Goal: Task Accomplishment & Management: Manage account settings

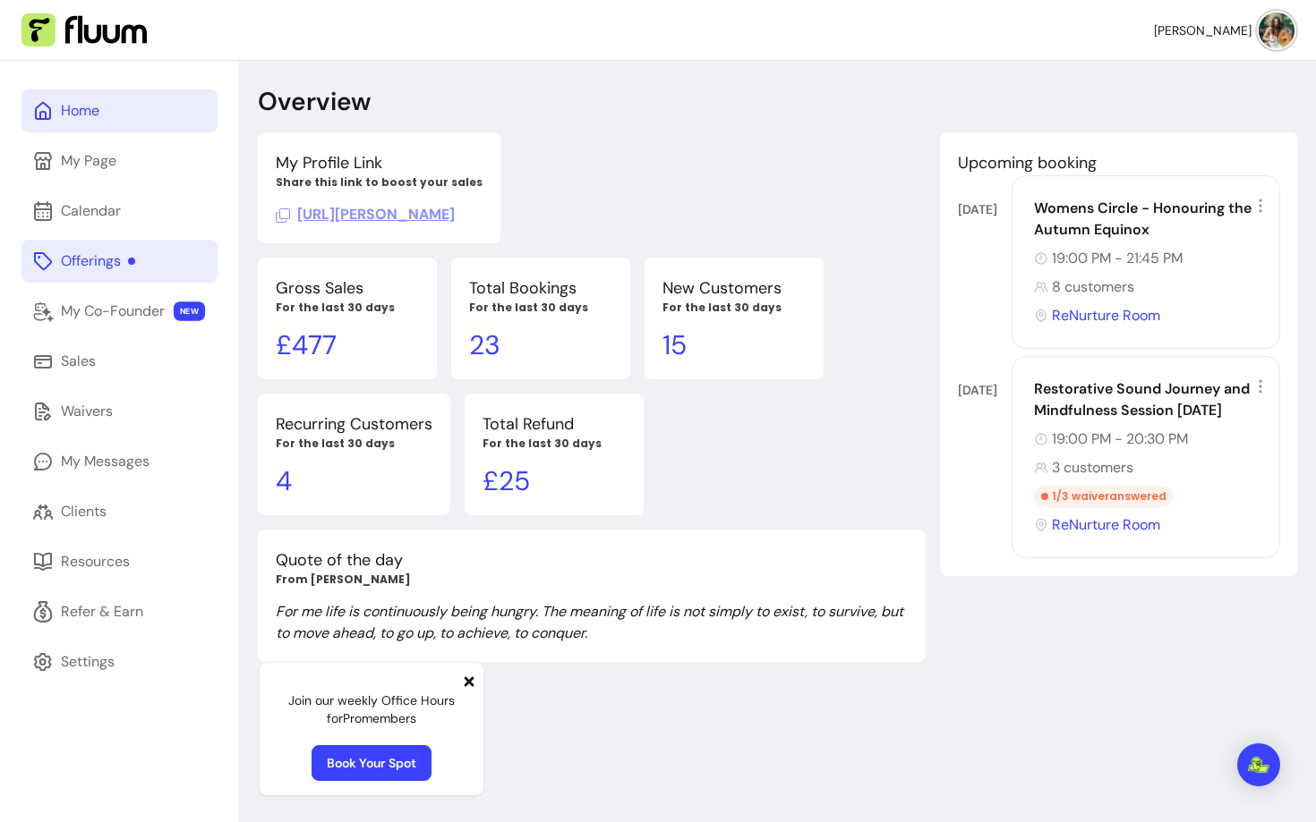
click at [121, 260] on div "Offerings" at bounding box center [98, 261] width 74 height 21
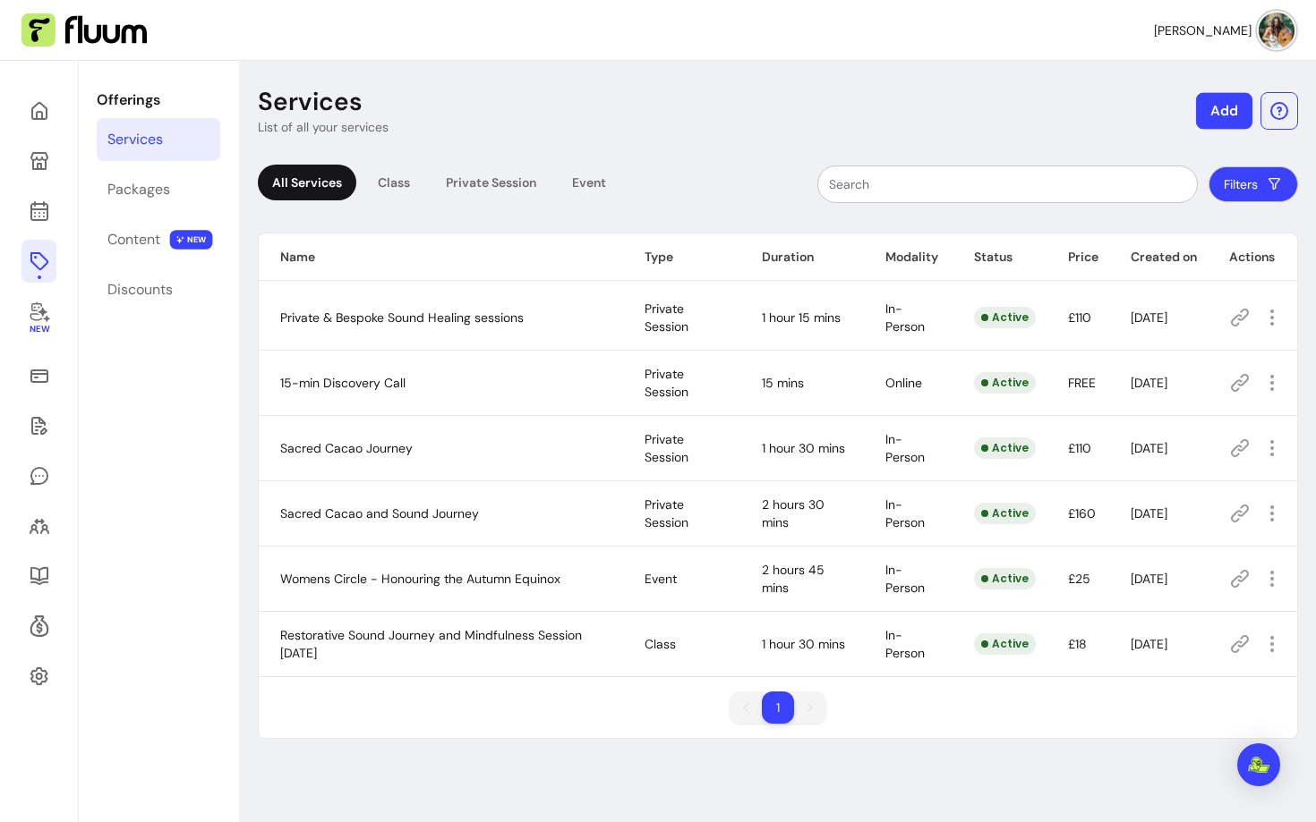
click at [1231, 109] on button "Add" at bounding box center [1224, 111] width 56 height 37
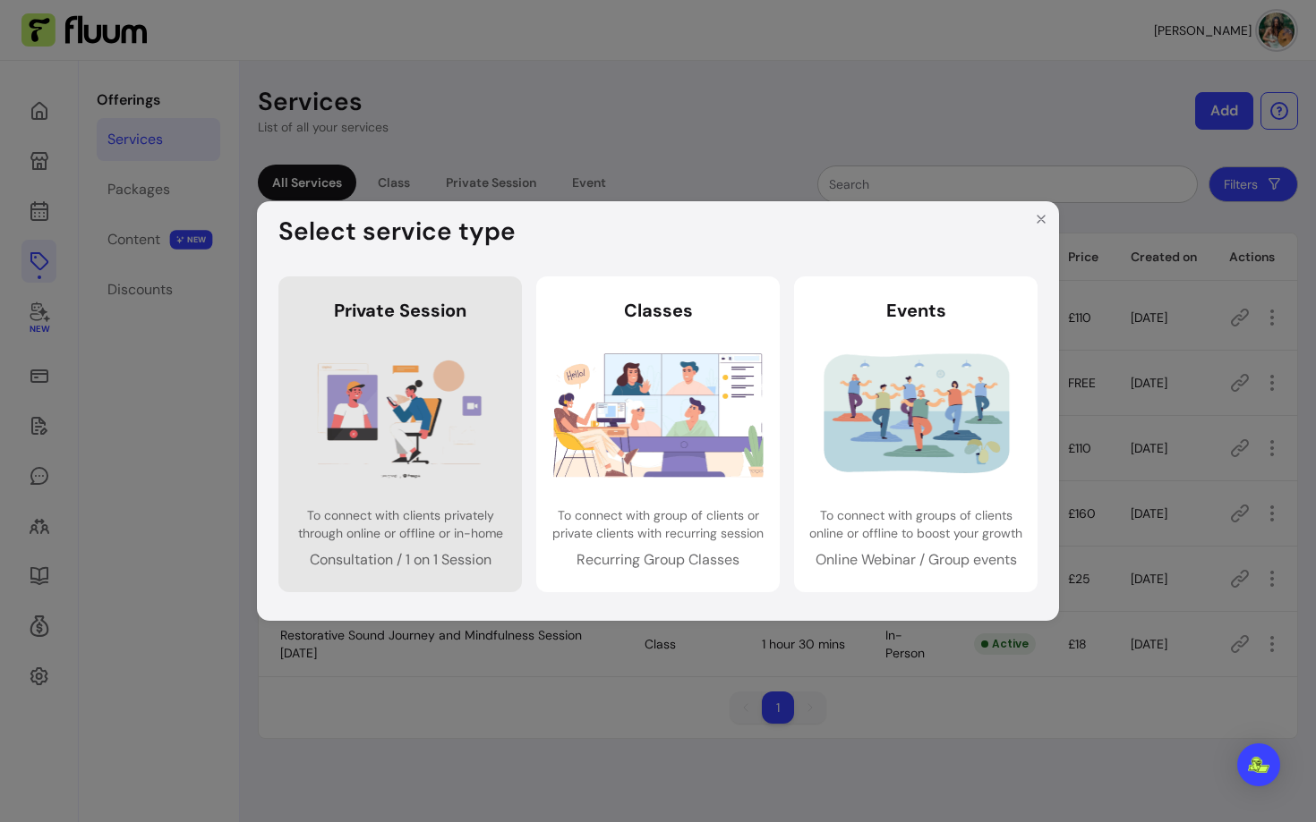
click at [413, 487] on link "Private Session Private Session To connect with clients privately through onlin…" at bounding box center [399, 434] width 243 height 315
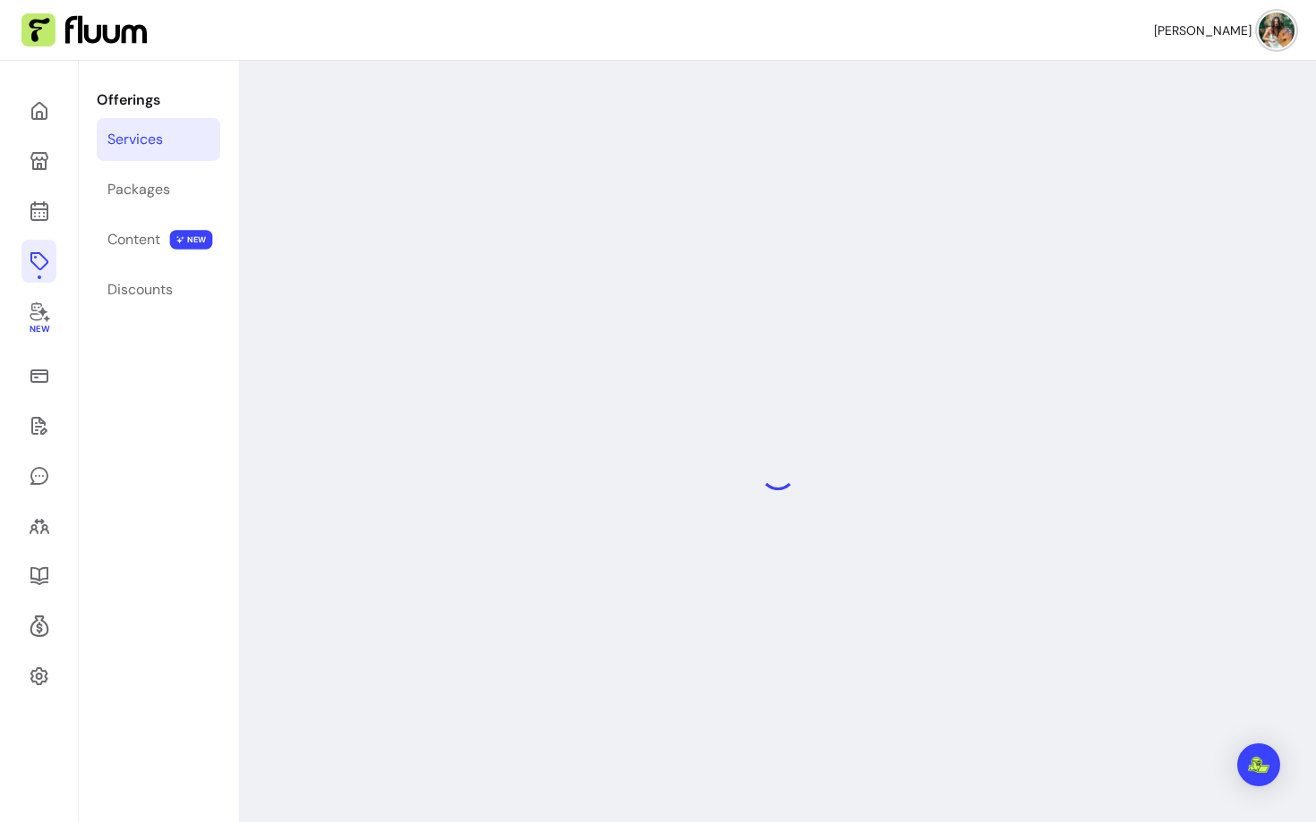
select select "***"
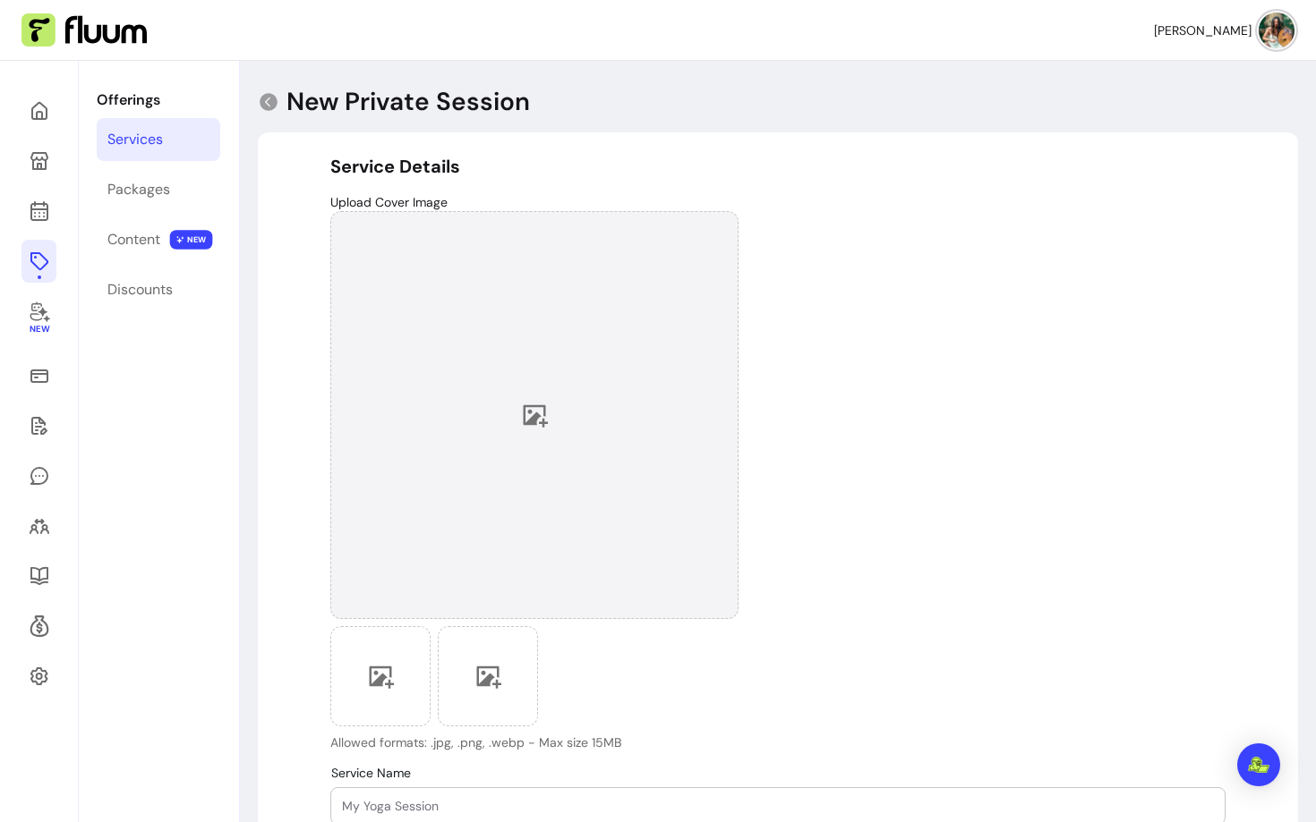
click at [546, 397] on div at bounding box center [534, 415] width 408 height 408
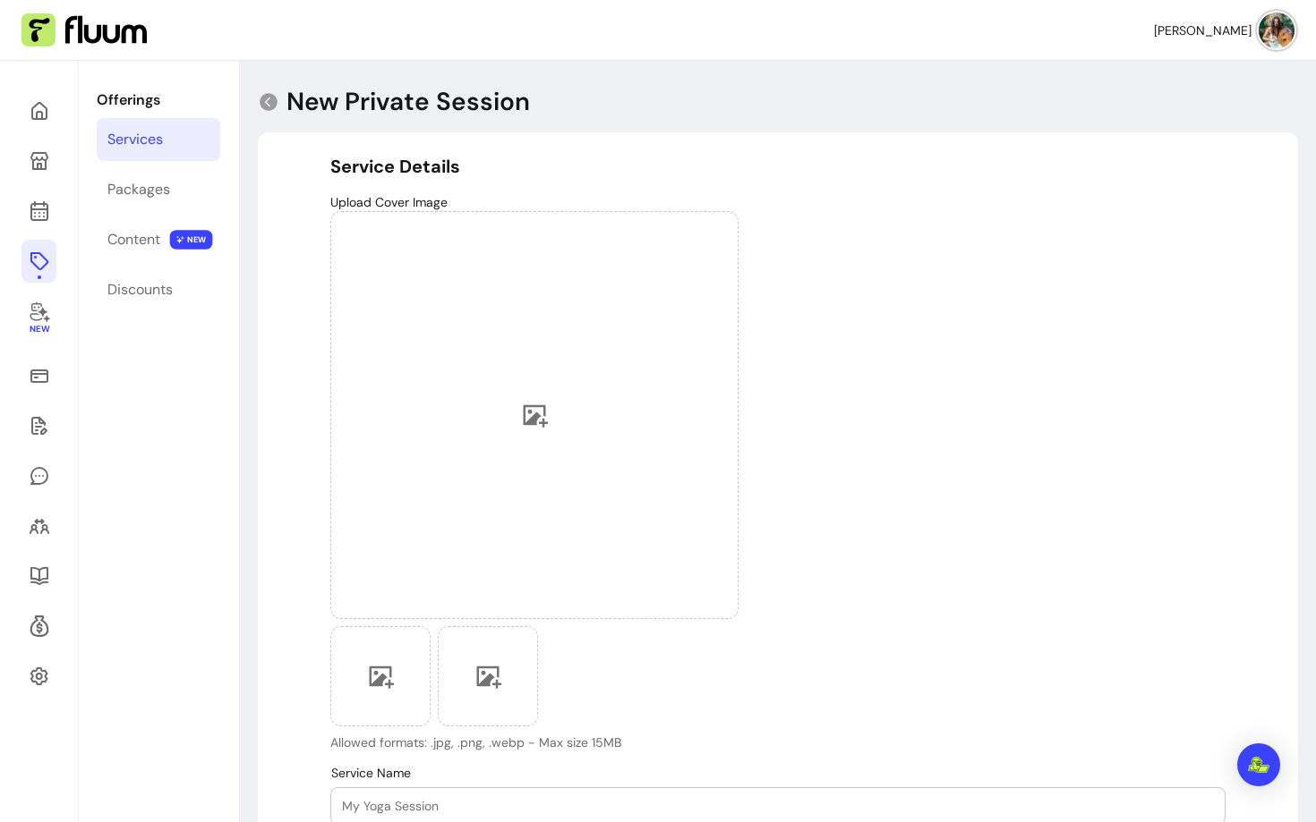
scroll to position [163, 0]
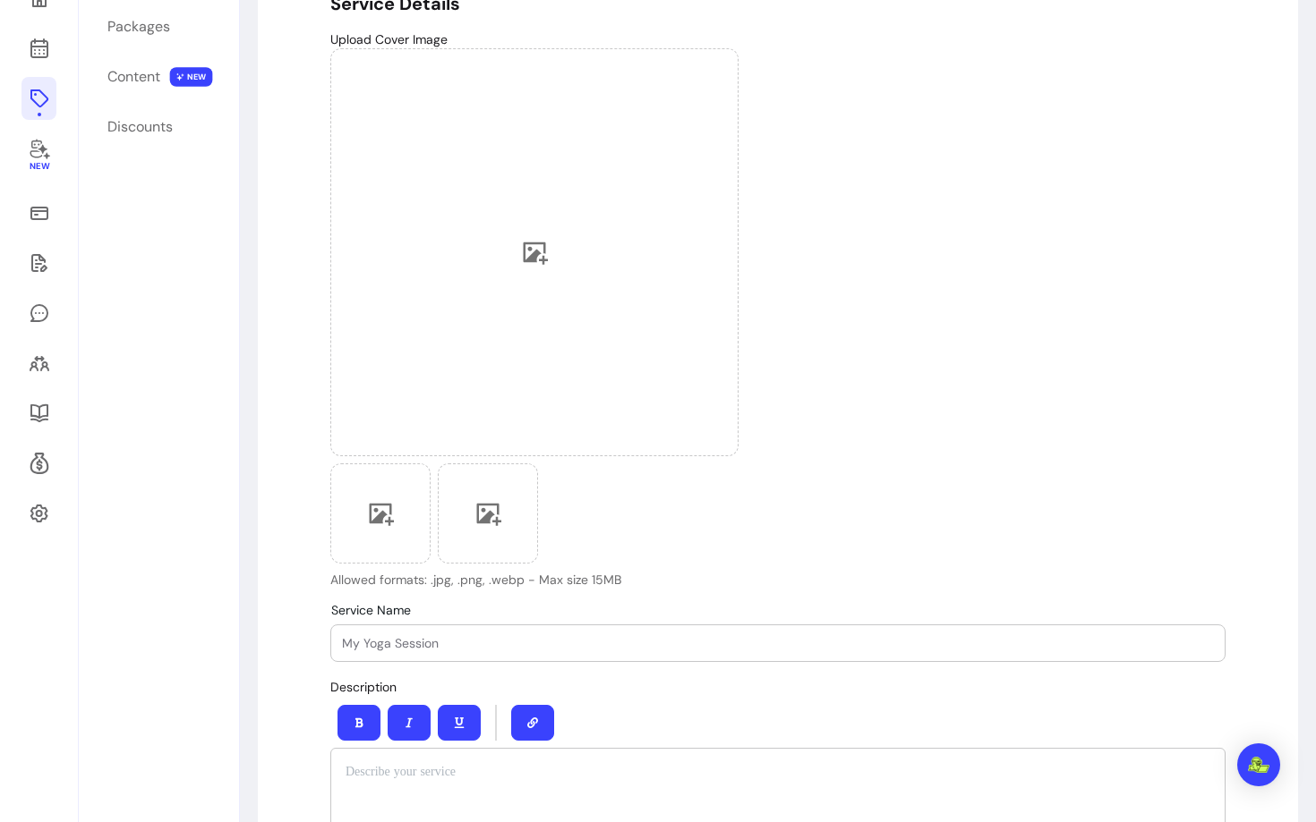
click at [489, 646] on input "Service Name" at bounding box center [778, 644] width 872 height 18
paste input "Corporate Client x ZenPass | Sound Bath & Breathwork"
type input "Corporate Client x ZenPass | Sound Bath & Breathwork"
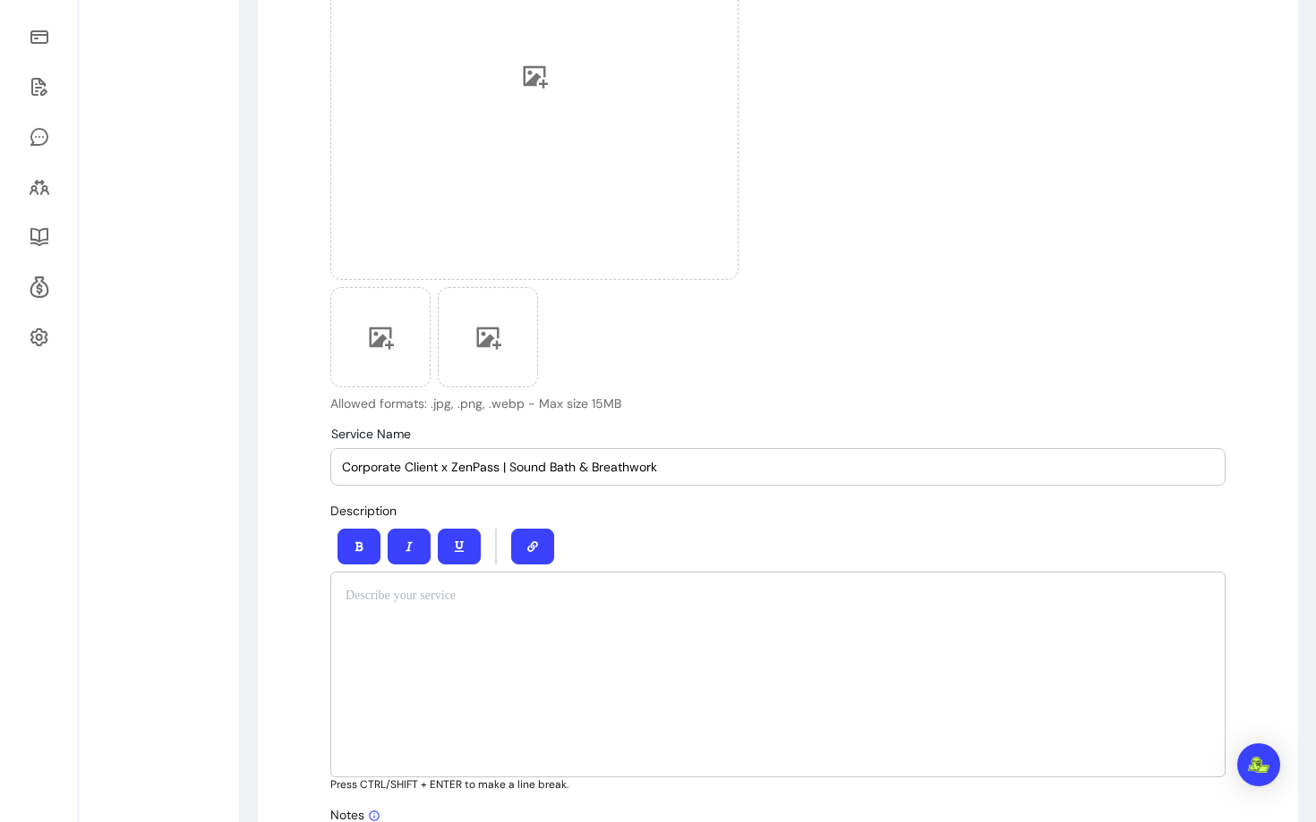
scroll to position [348, 0]
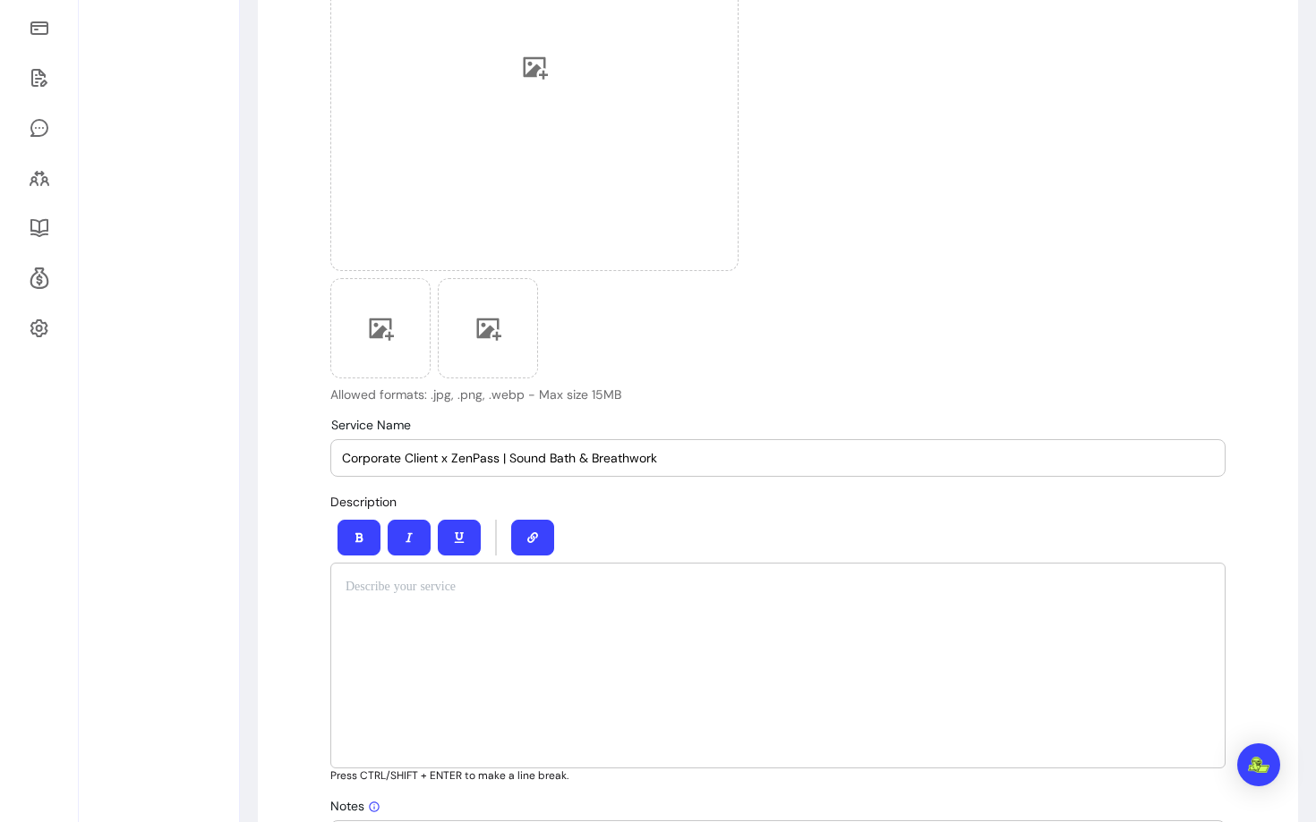
click at [411, 607] on div at bounding box center [777, 666] width 895 height 206
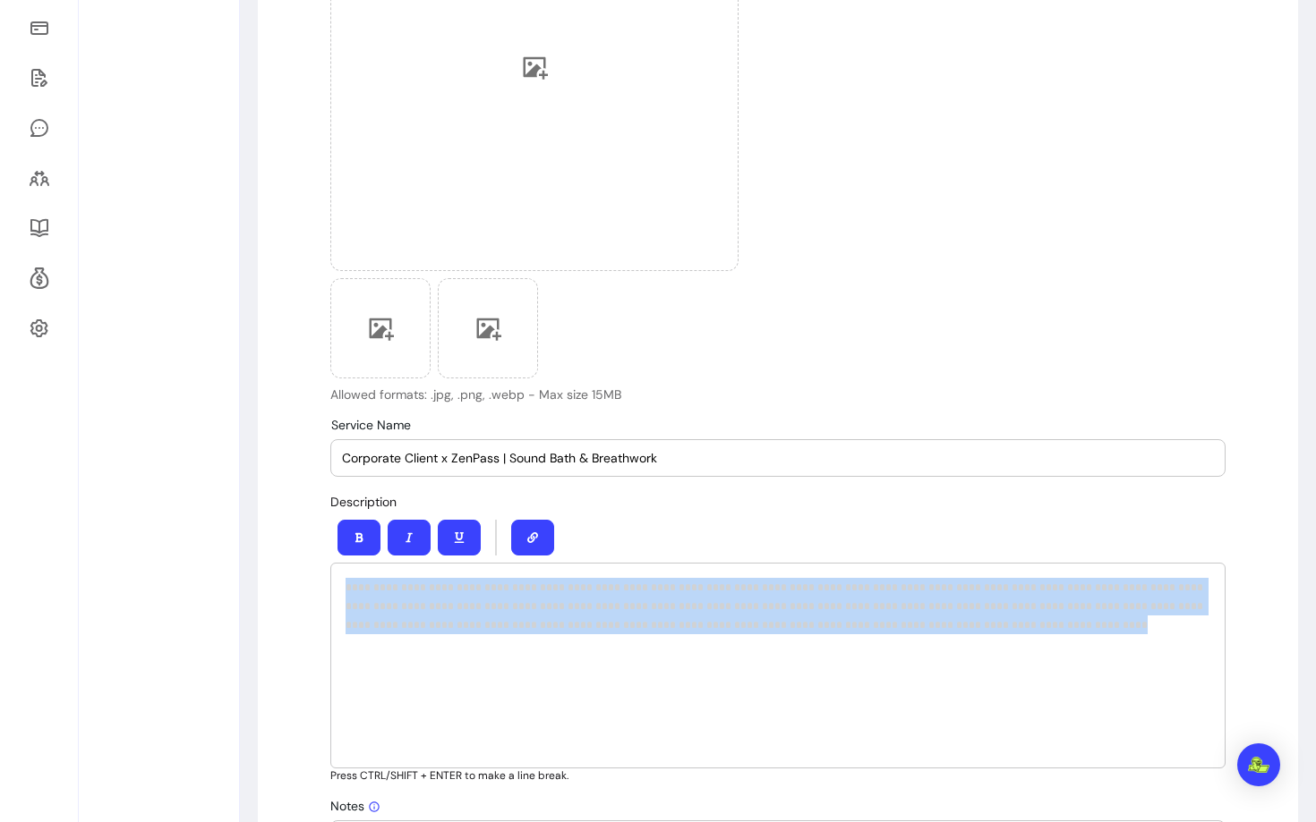
drag, startPoint x: 761, startPoint y: 654, endPoint x: 213, endPoint y: 552, distance: 557.1
click at [365, 537] on button "button" at bounding box center [358, 538] width 43 height 36
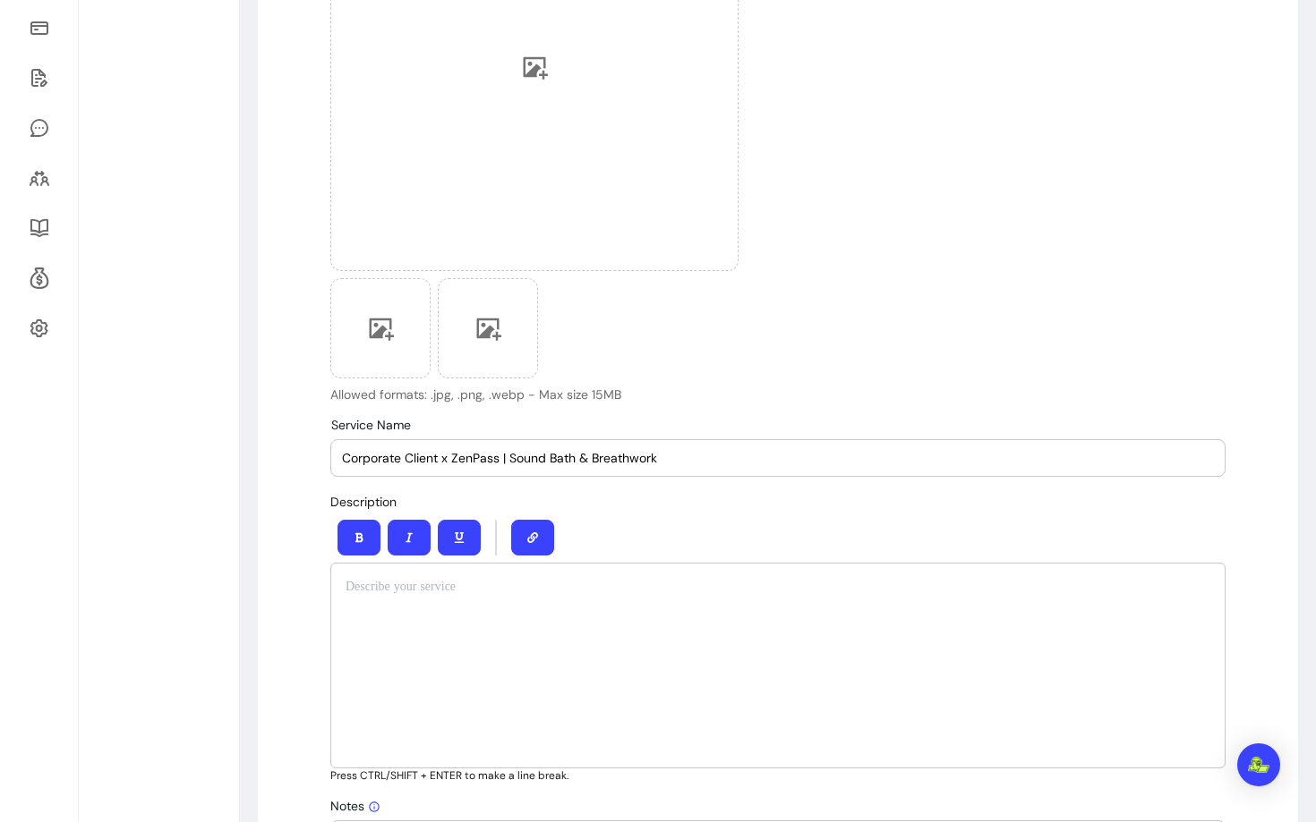
click at [515, 585] on p at bounding box center [777, 587] width 865 height 18
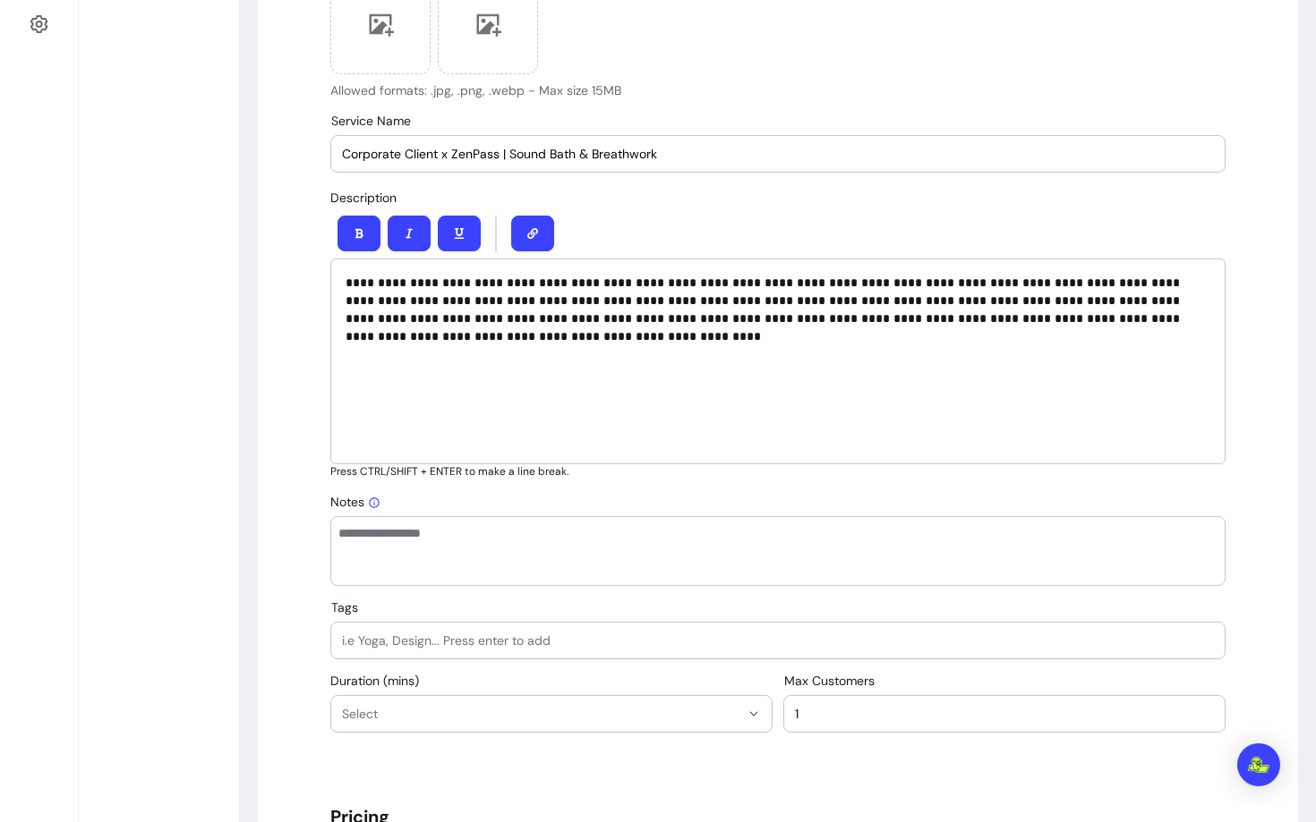
scroll to position [761, 0]
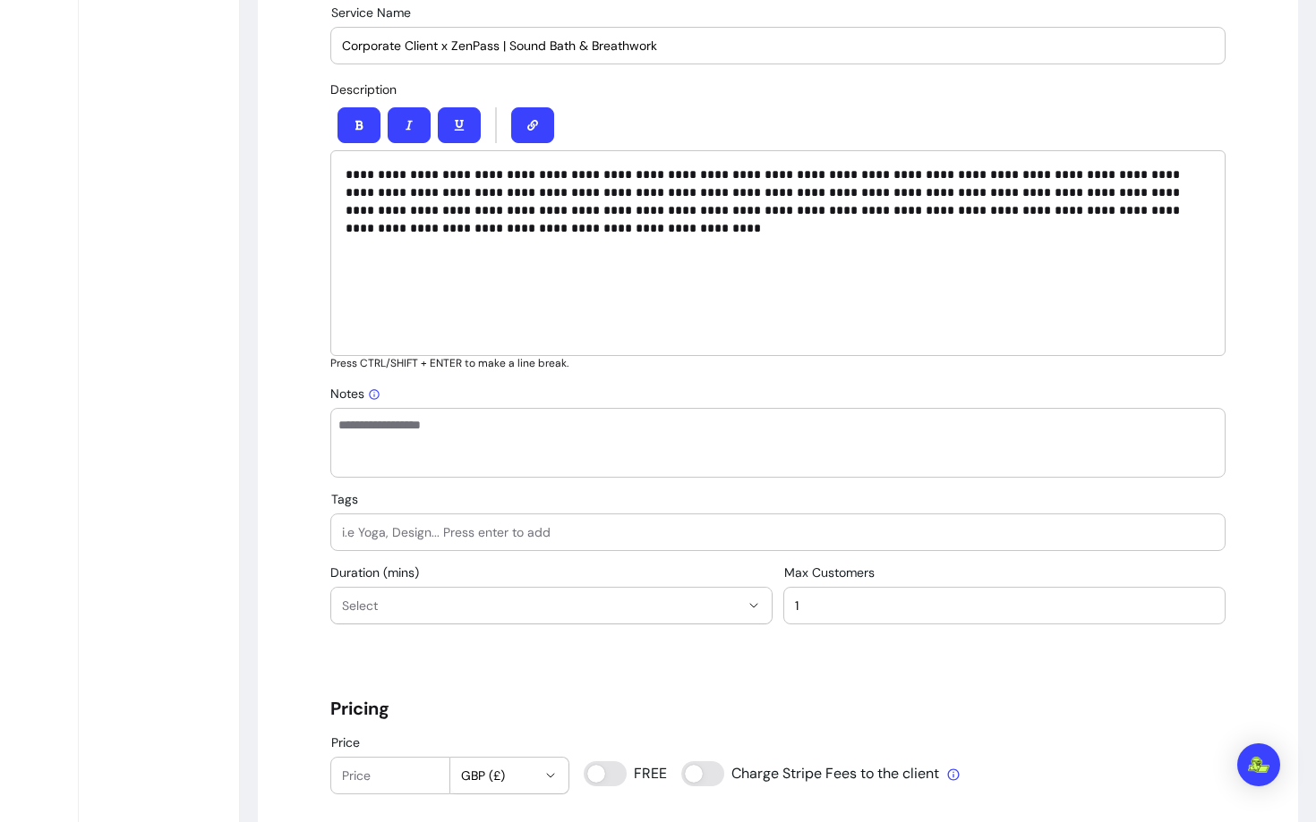
click at [459, 522] on div at bounding box center [778, 533] width 872 height 36
type input "Sound Journey"
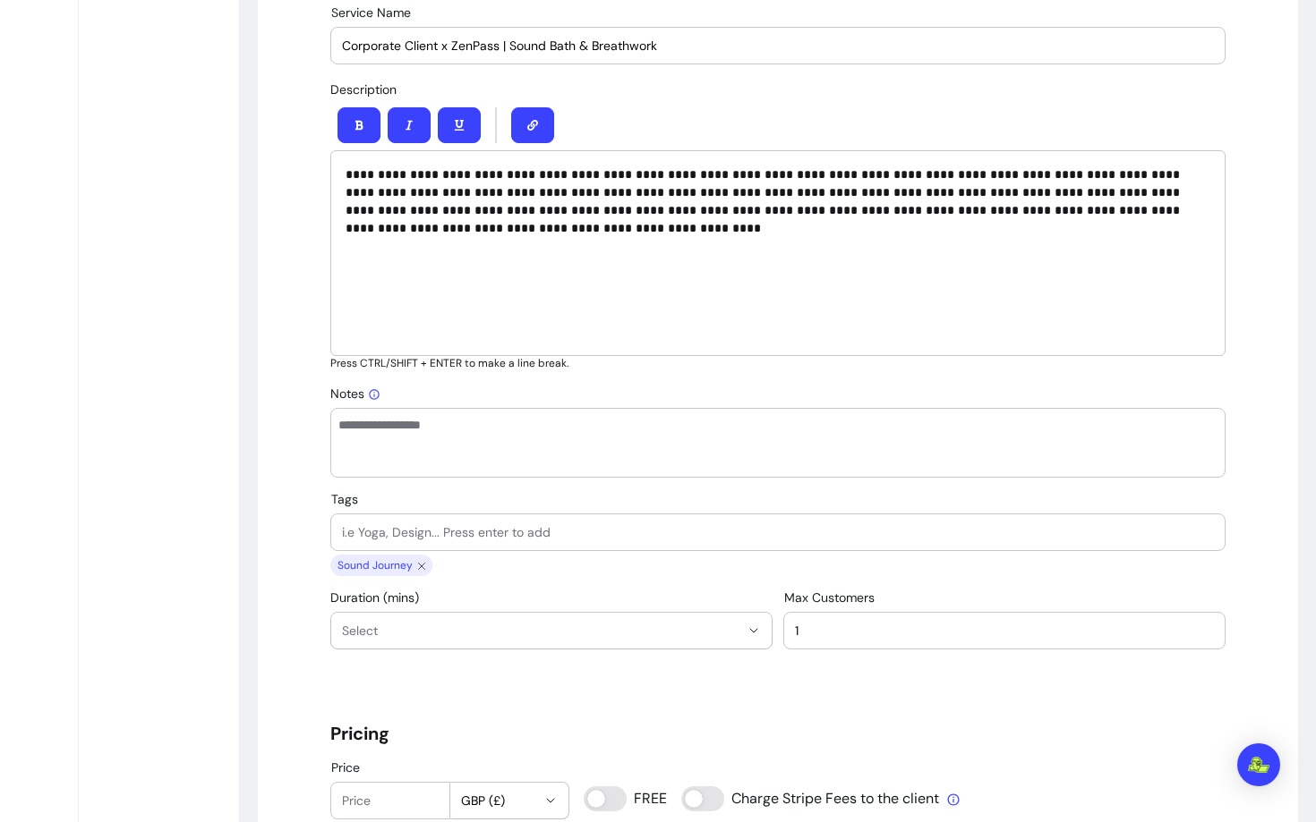
click at [498, 542] on div at bounding box center [778, 533] width 872 height 36
type input "Meditation"
click at [461, 635] on span "Select" at bounding box center [540, 631] width 397 height 18
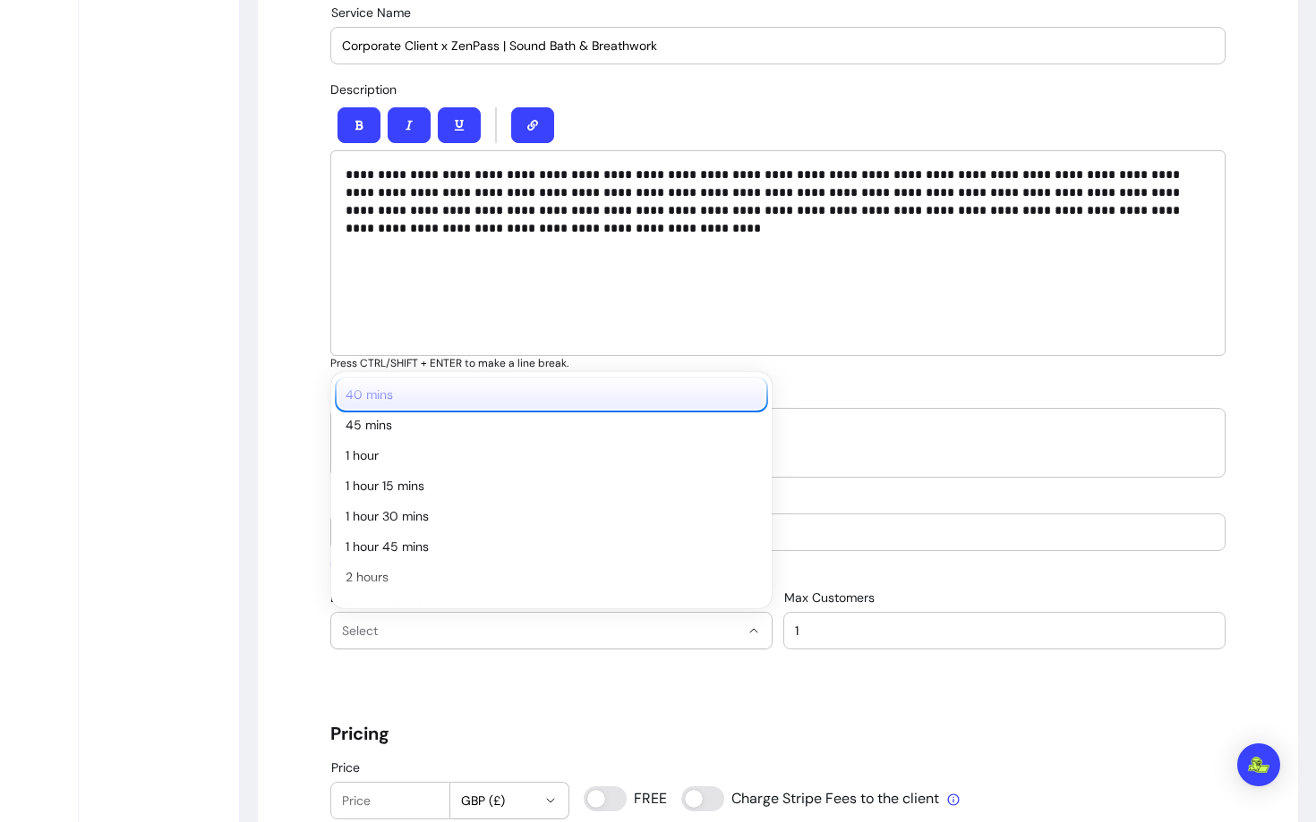
scroll to position [150, 0]
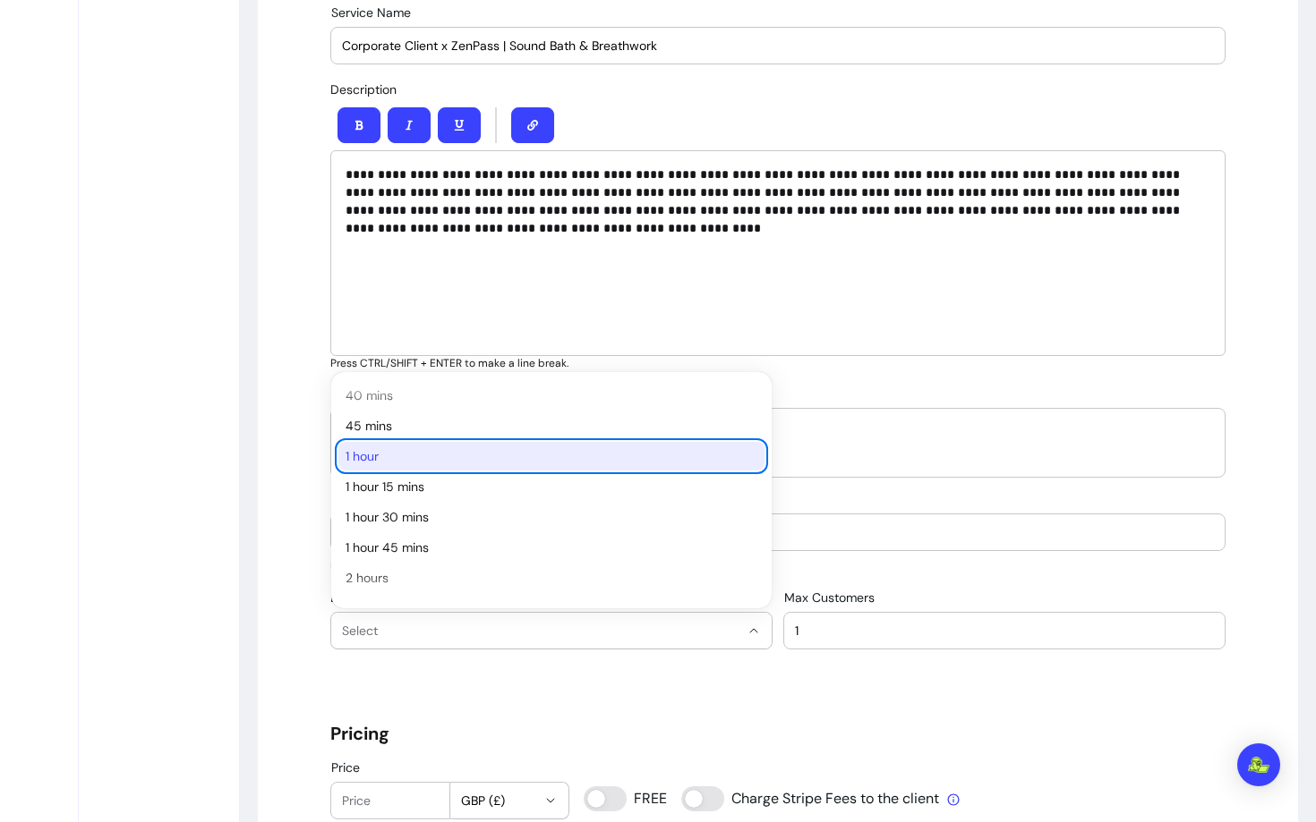
click at [388, 450] on span "1 hour" at bounding box center [542, 456] width 394 height 18
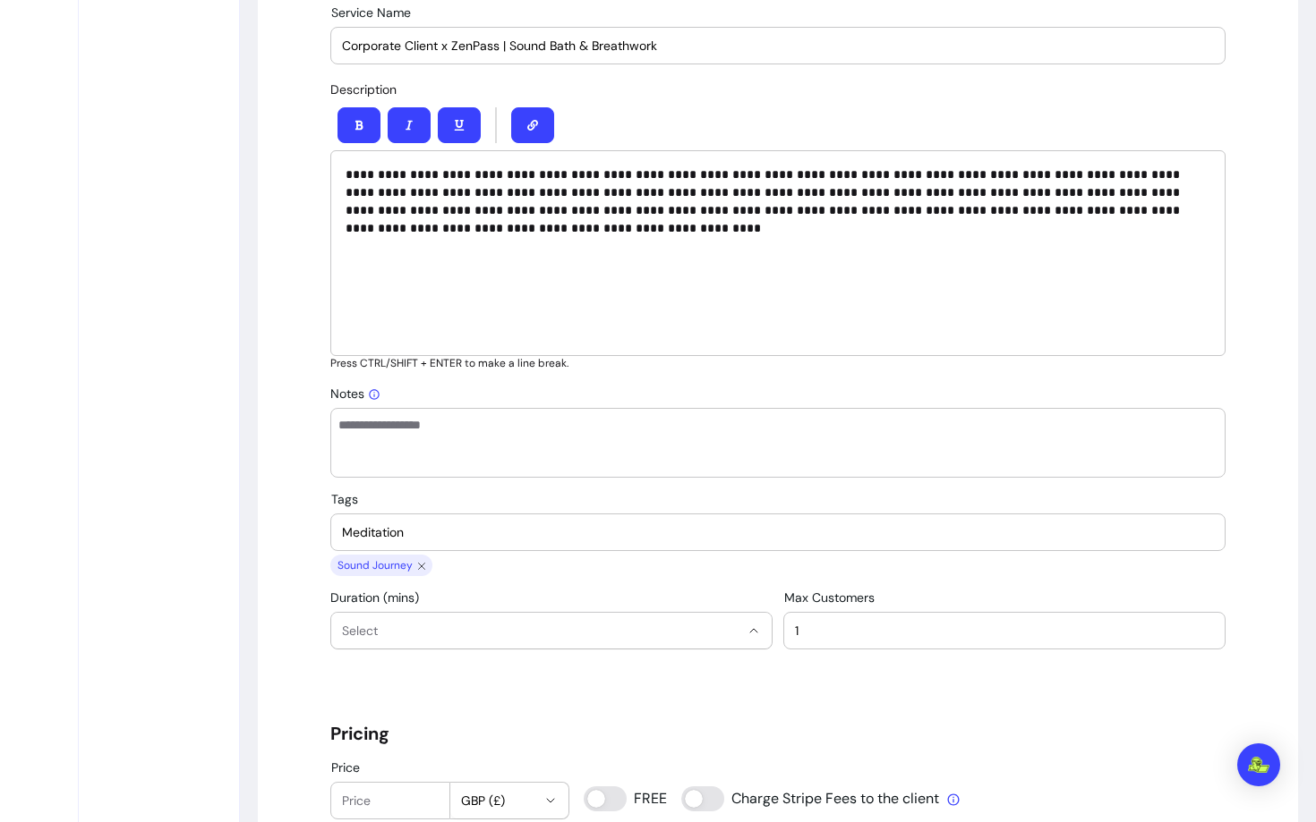
select select "**"
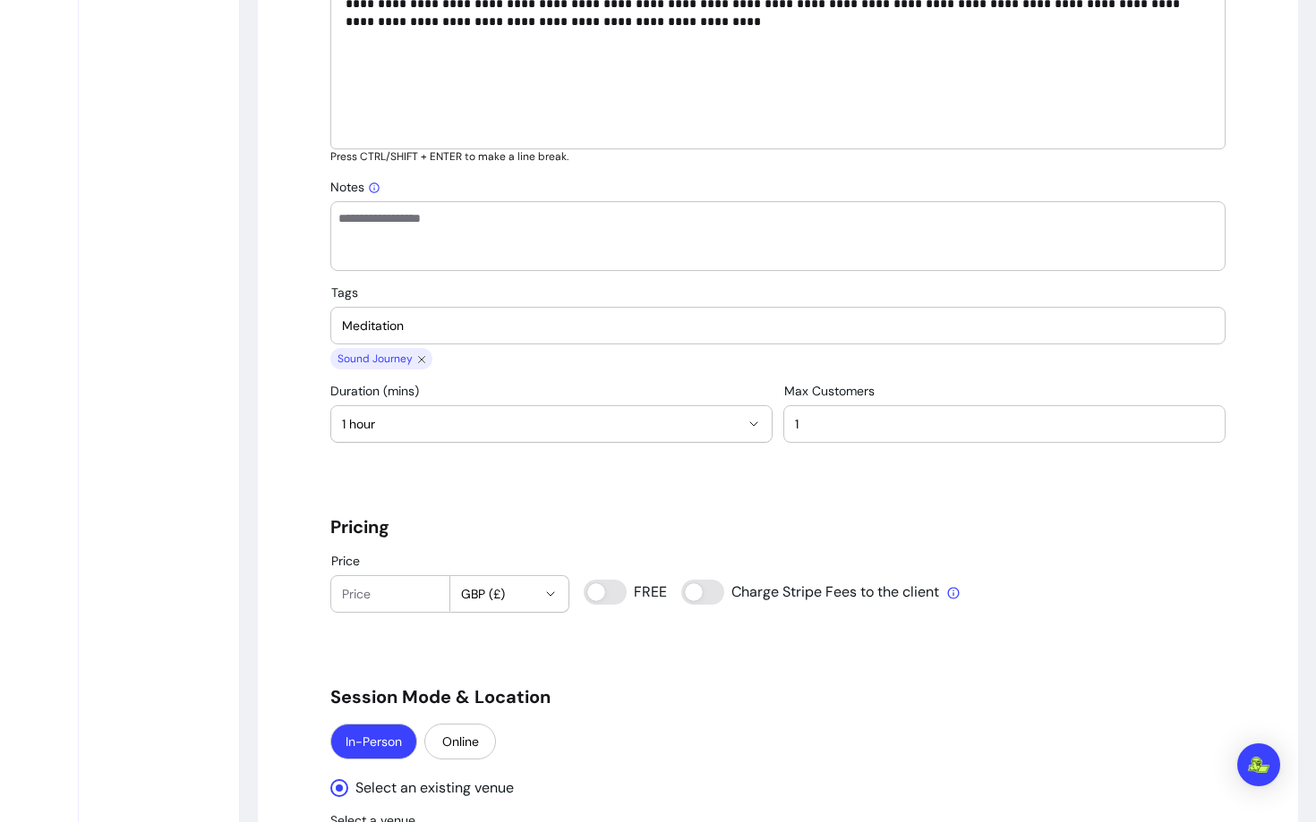
scroll to position [992, 0]
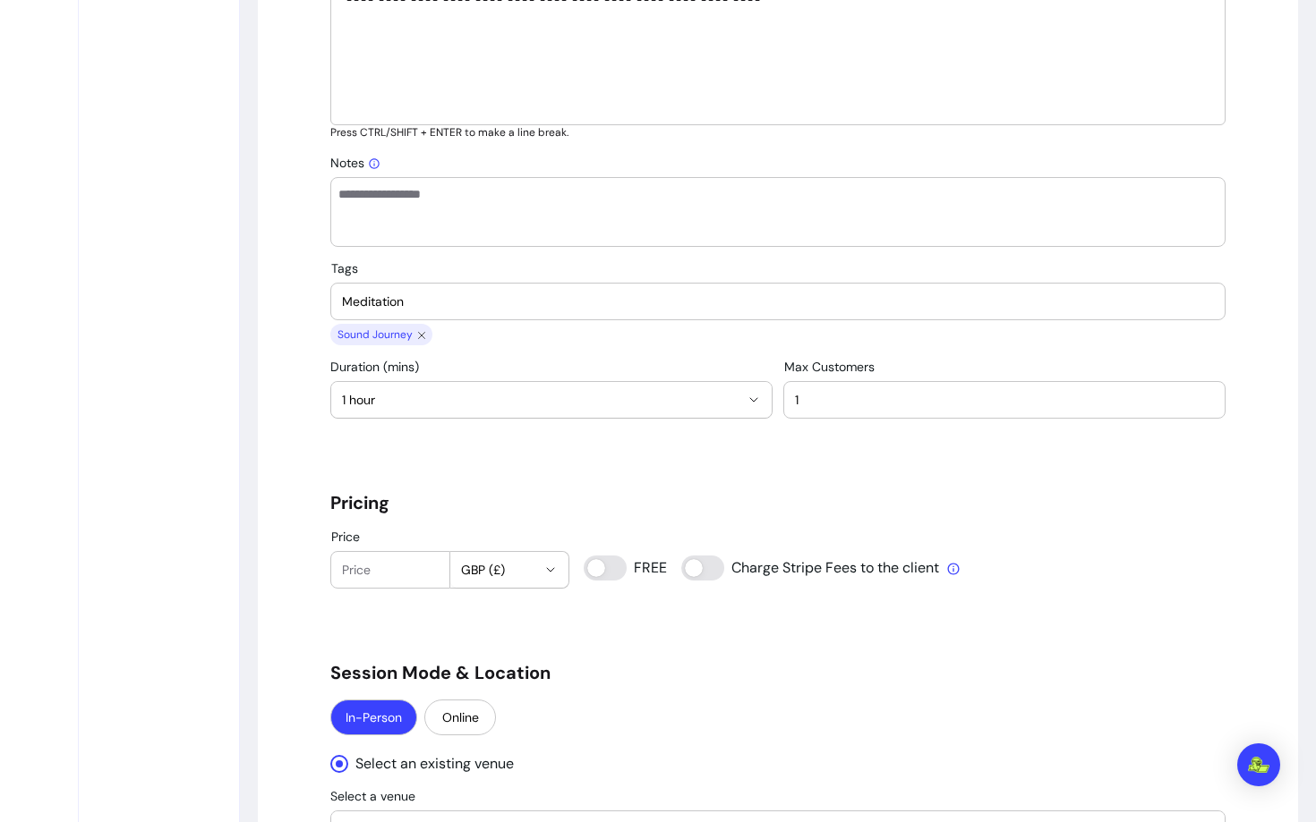
click at [395, 575] on input "Price" at bounding box center [390, 570] width 97 height 18
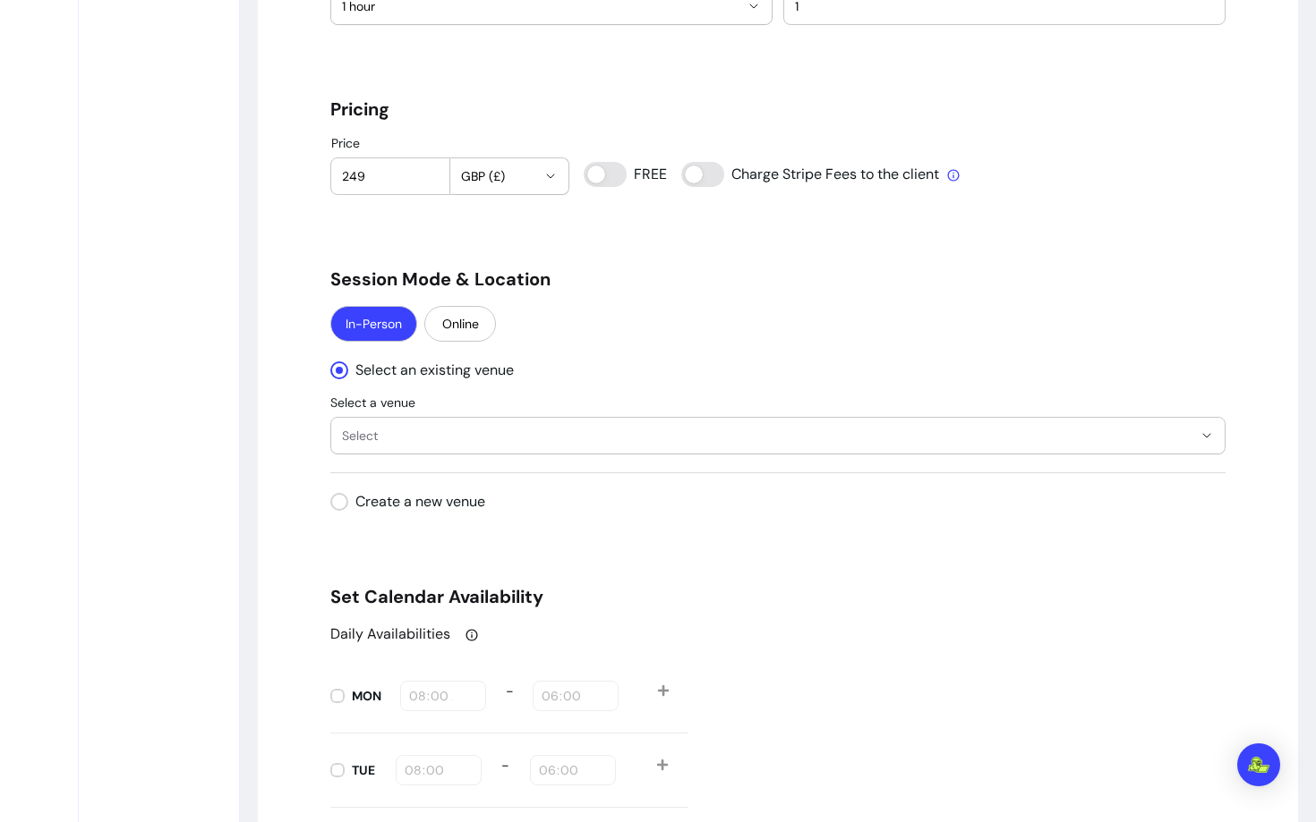
scroll to position [1417, 0]
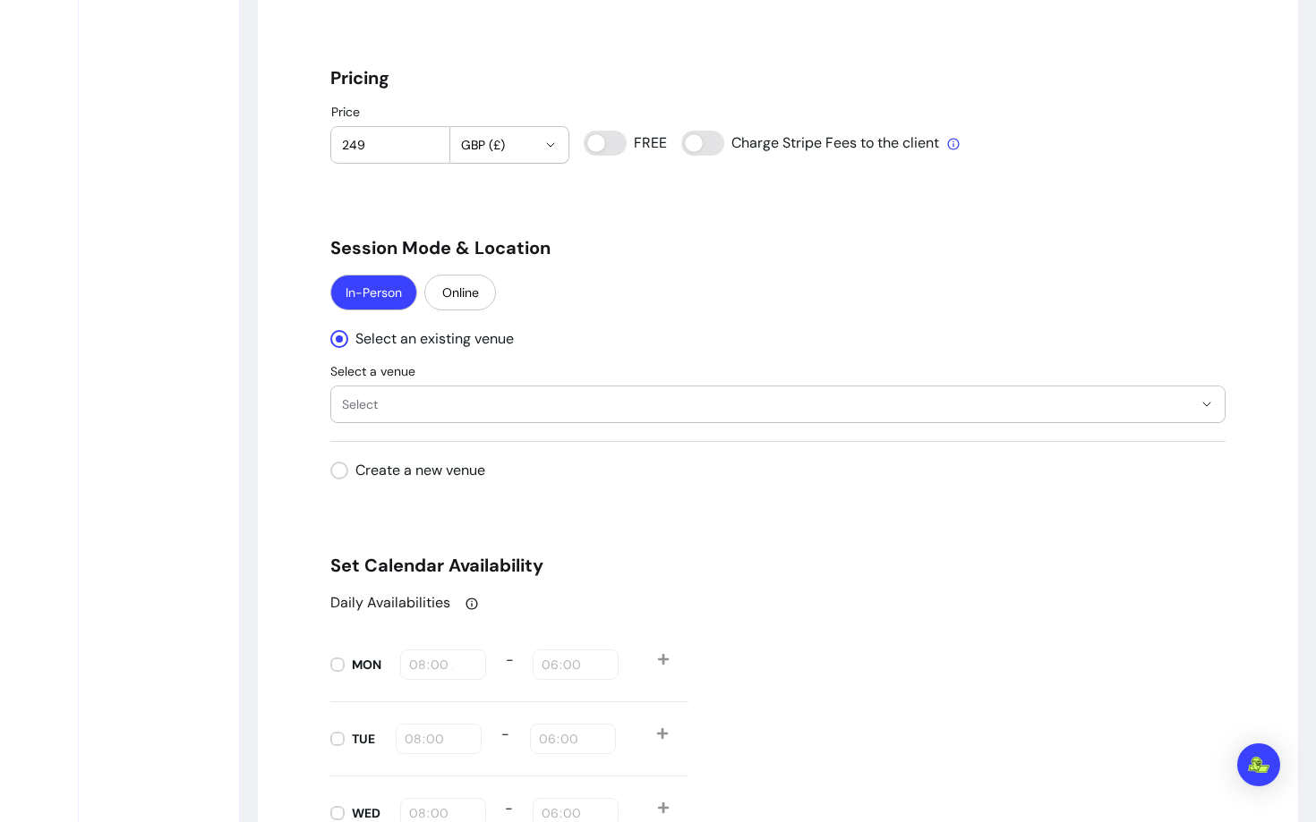
type input "249"
click at [423, 388] on button "Select" at bounding box center [777, 405] width 893 height 36
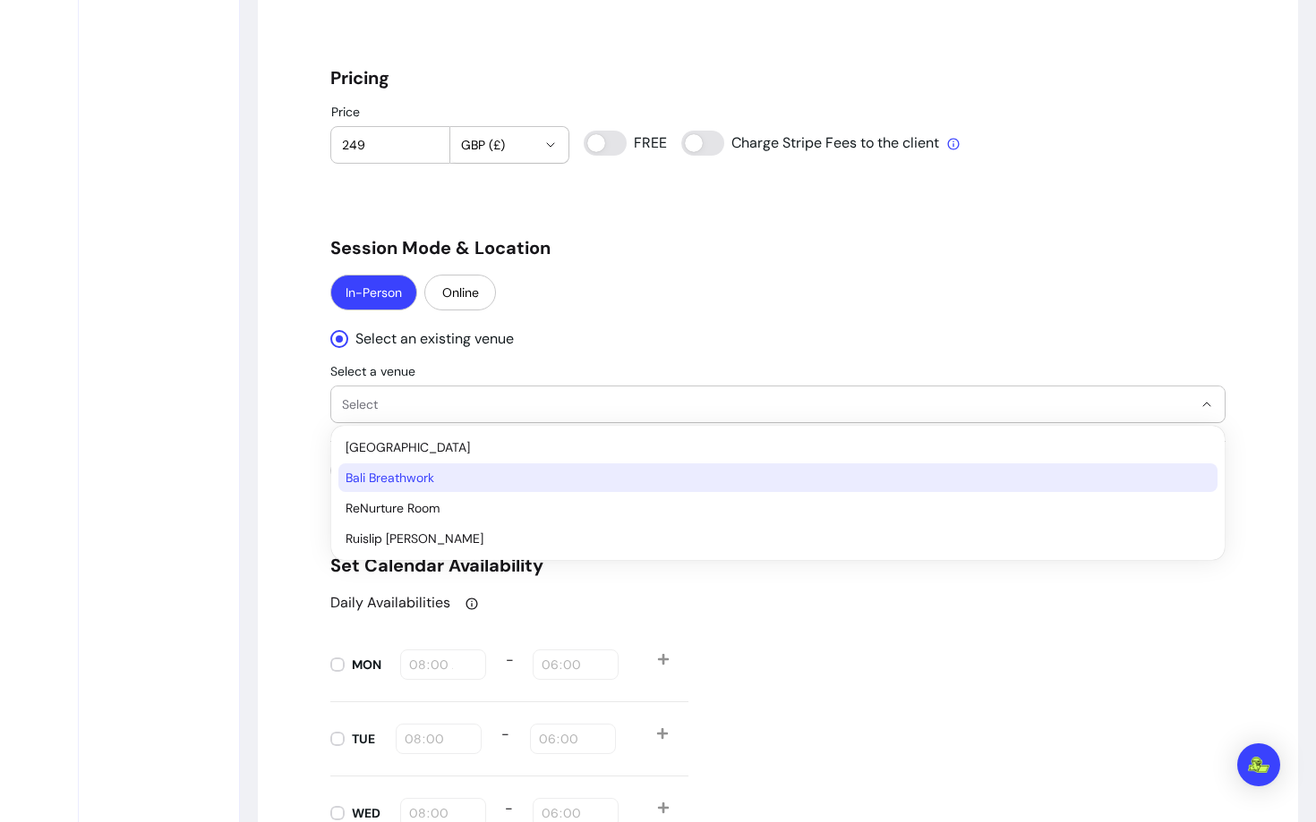
click at [406, 482] on span "Bali Breathwork" at bounding box center [768, 478] width 847 height 18
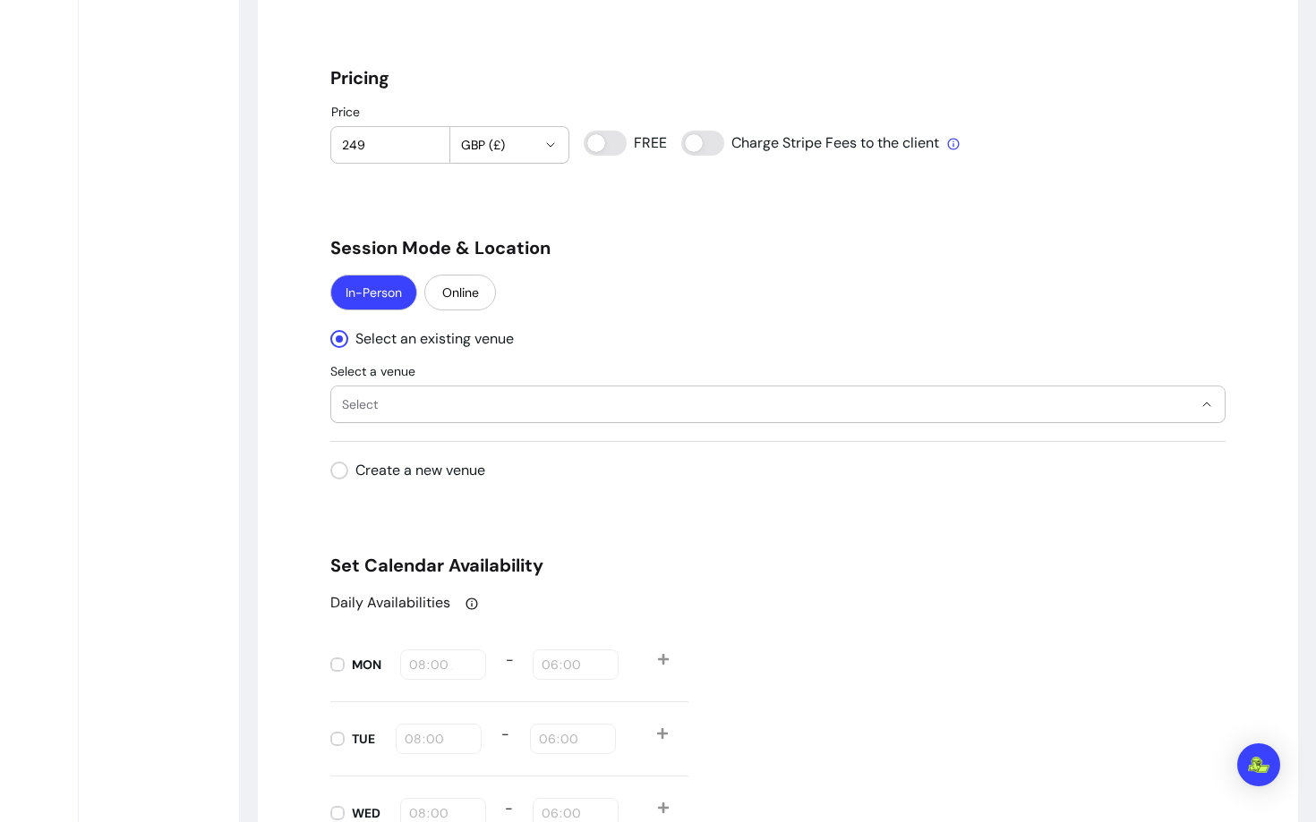
select select "**********"
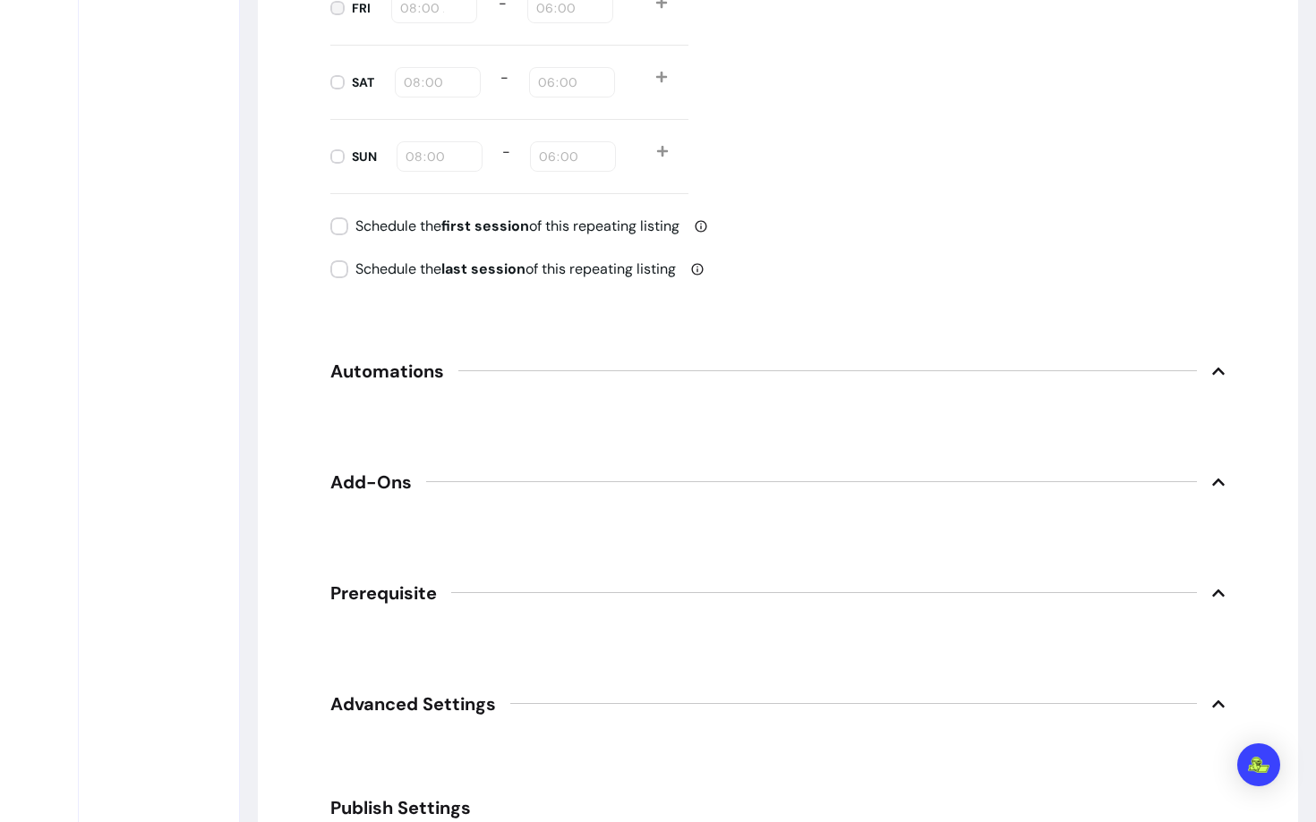
scroll to position [2371, 0]
click at [366, 381] on span "Automations" at bounding box center [387, 371] width 114 height 25
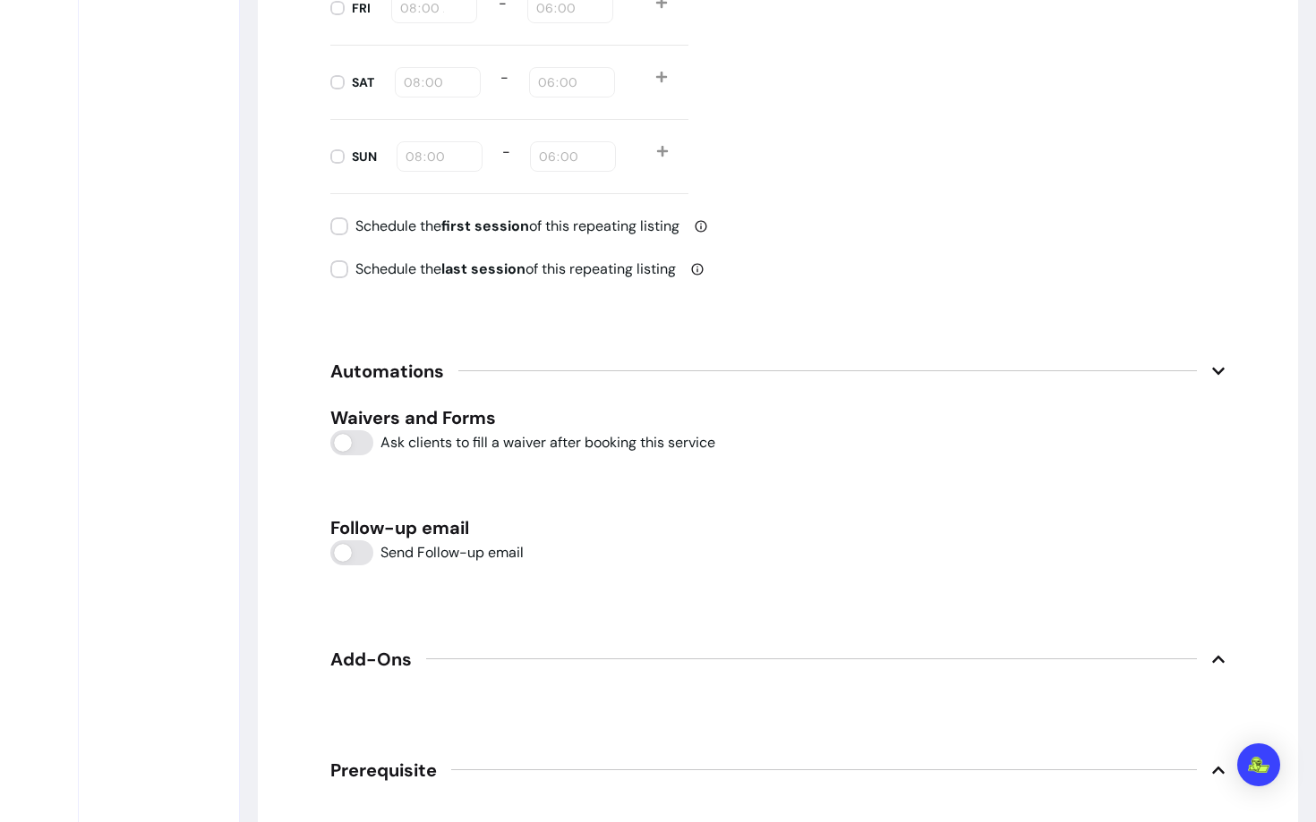
click at [366, 381] on span "Automations" at bounding box center [387, 371] width 114 height 25
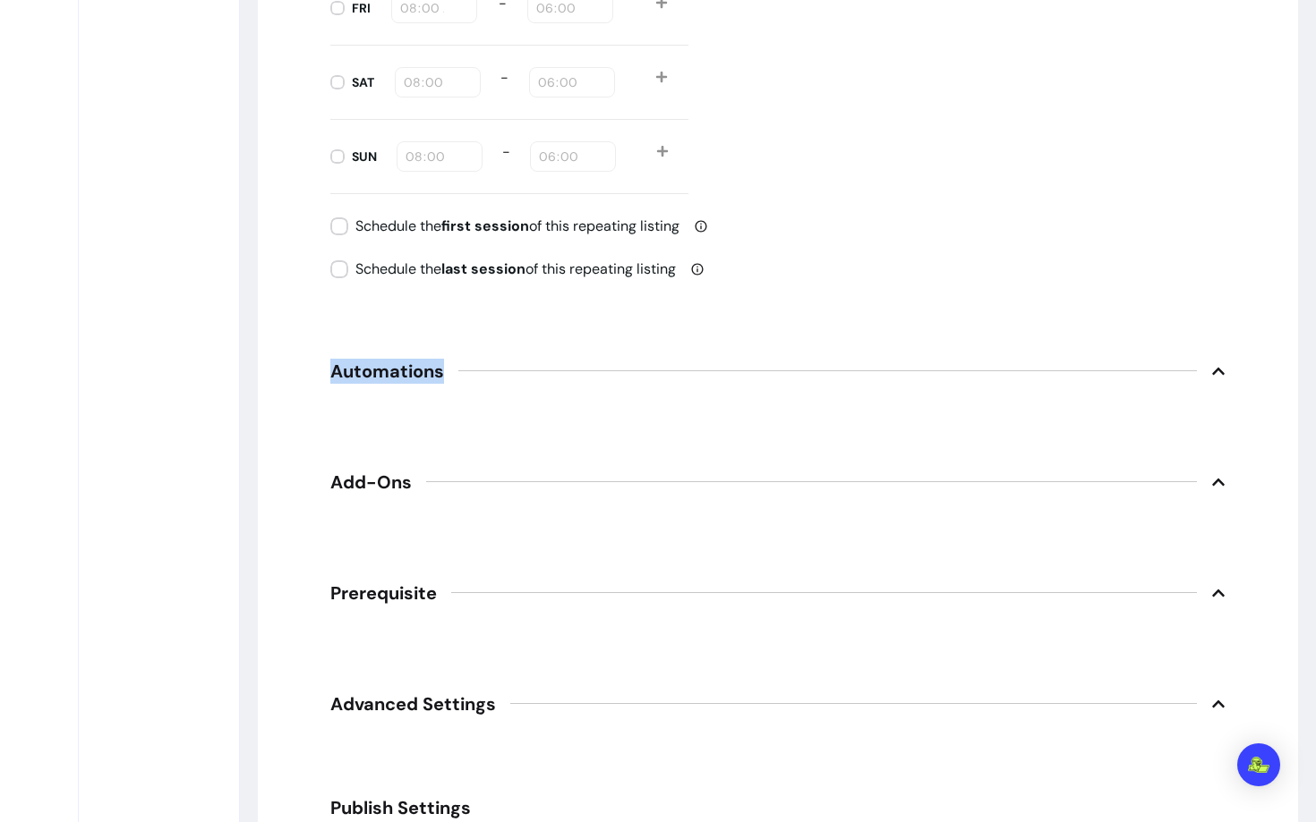
click at [366, 382] on span "Automations" at bounding box center [387, 371] width 114 height 25
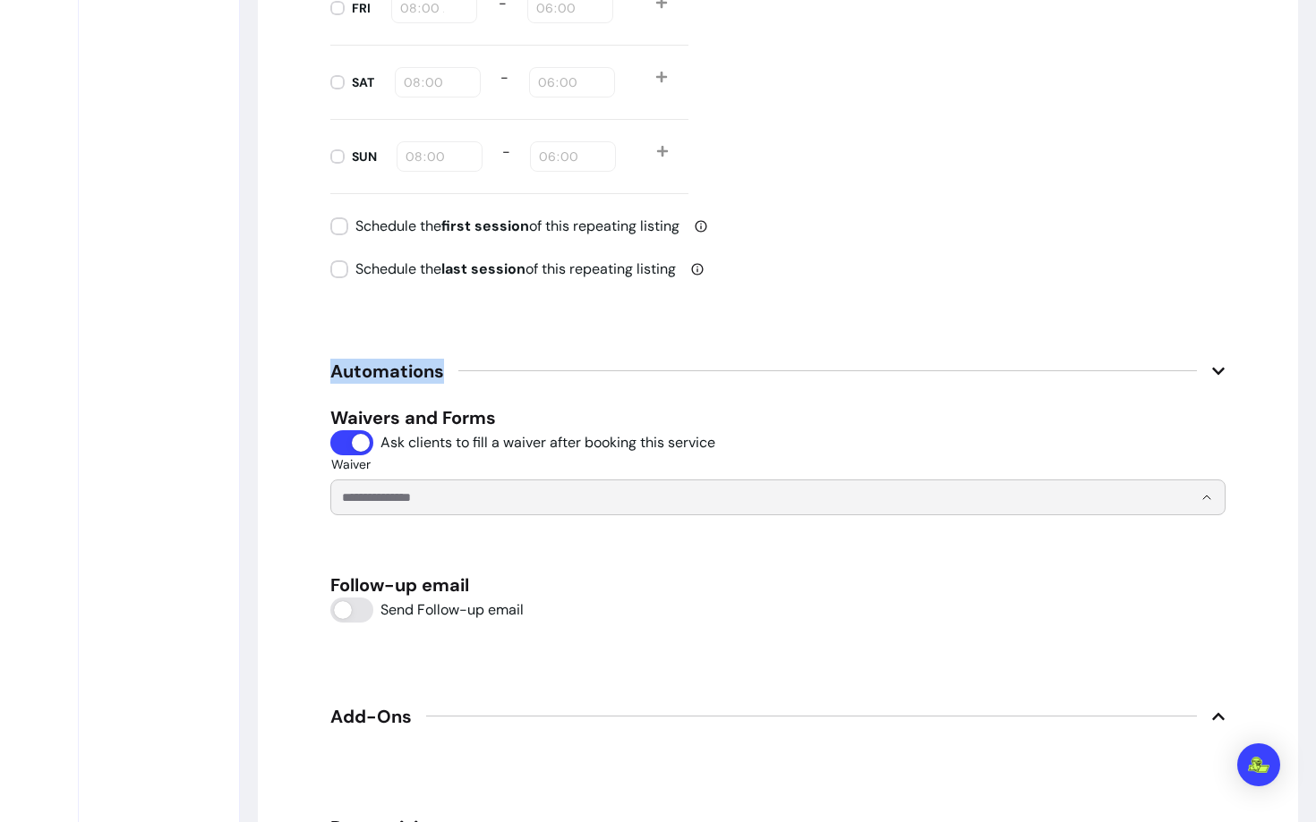
click at [418, 497] on input "Waiver" at bounding box center [753, 498] width 822 height 18
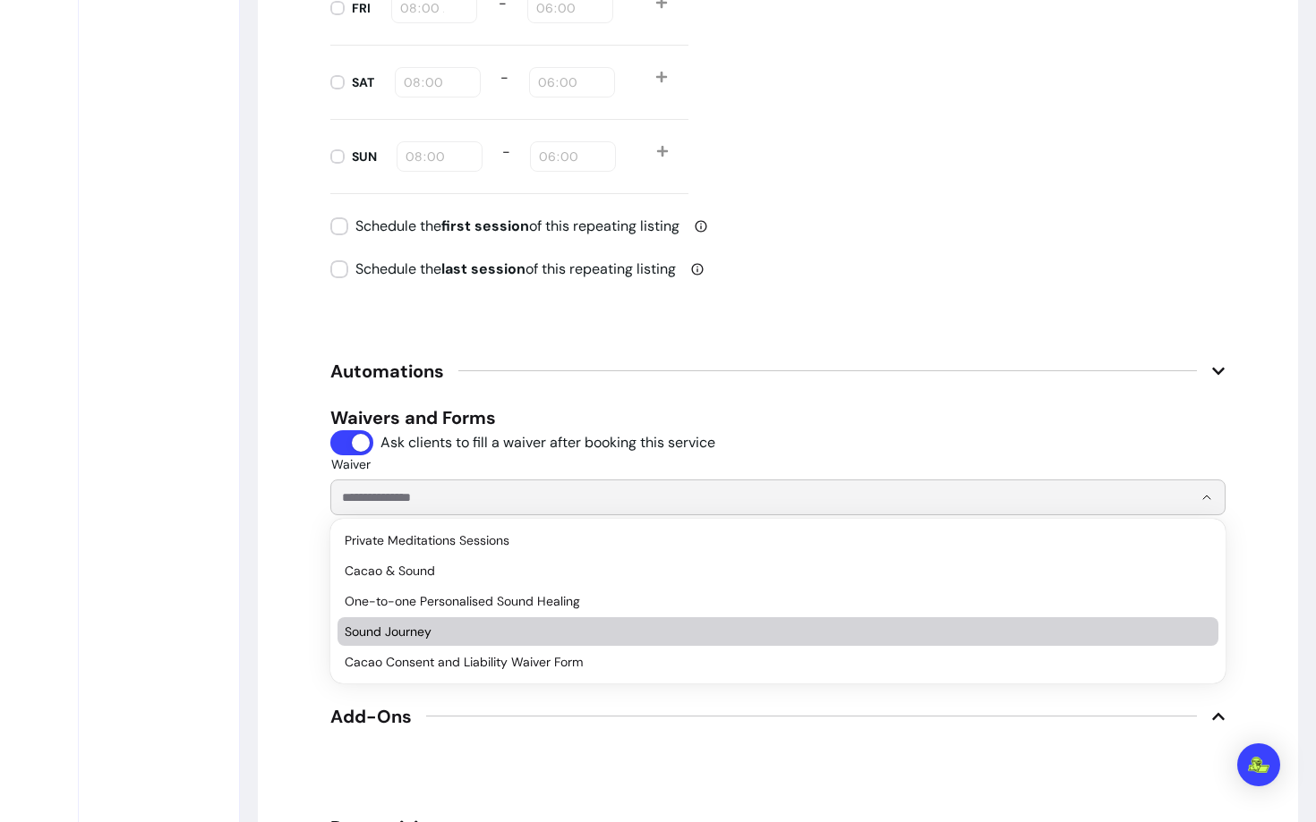
click at [400, 635] on span "Sound Journey" at bounding box center [769, 632] width 848 height 18
type input "**********"
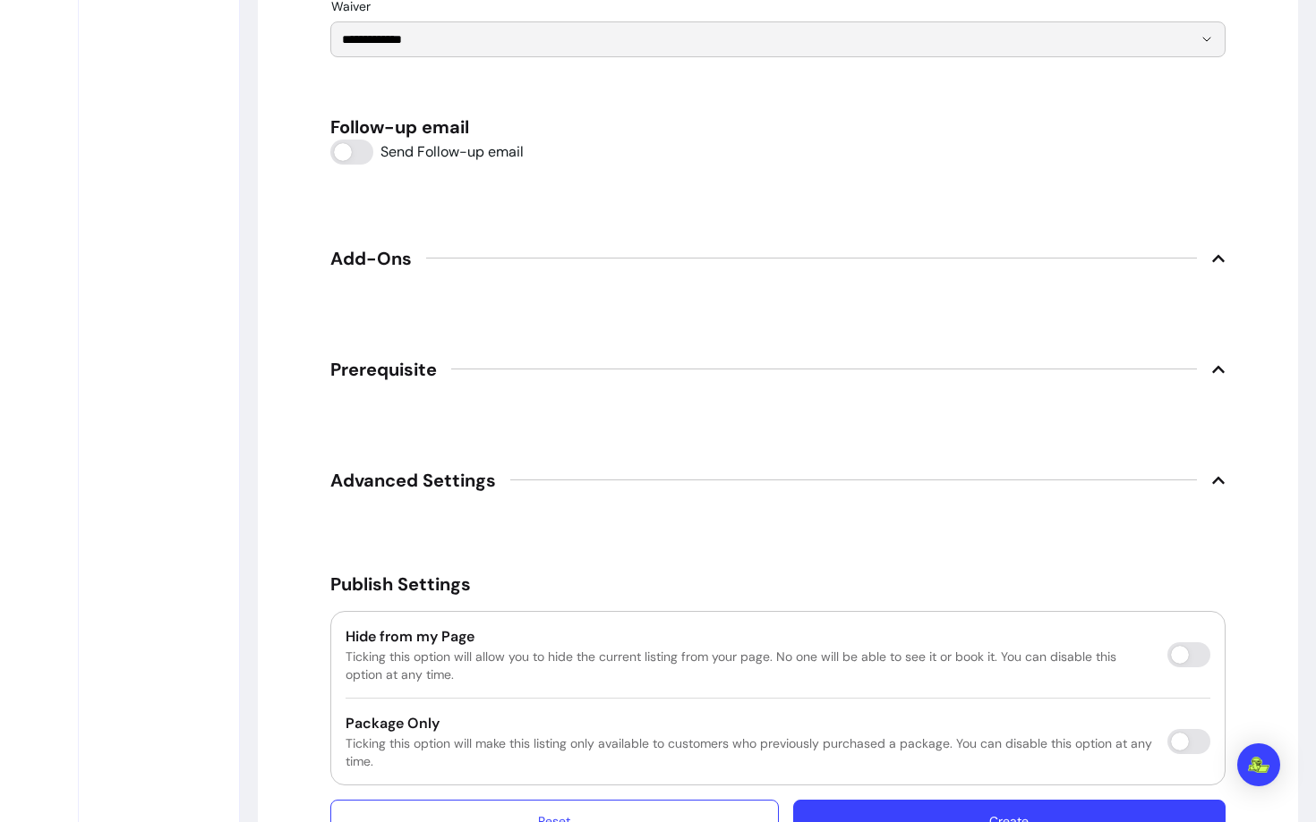
scroll to position [2895, 0]
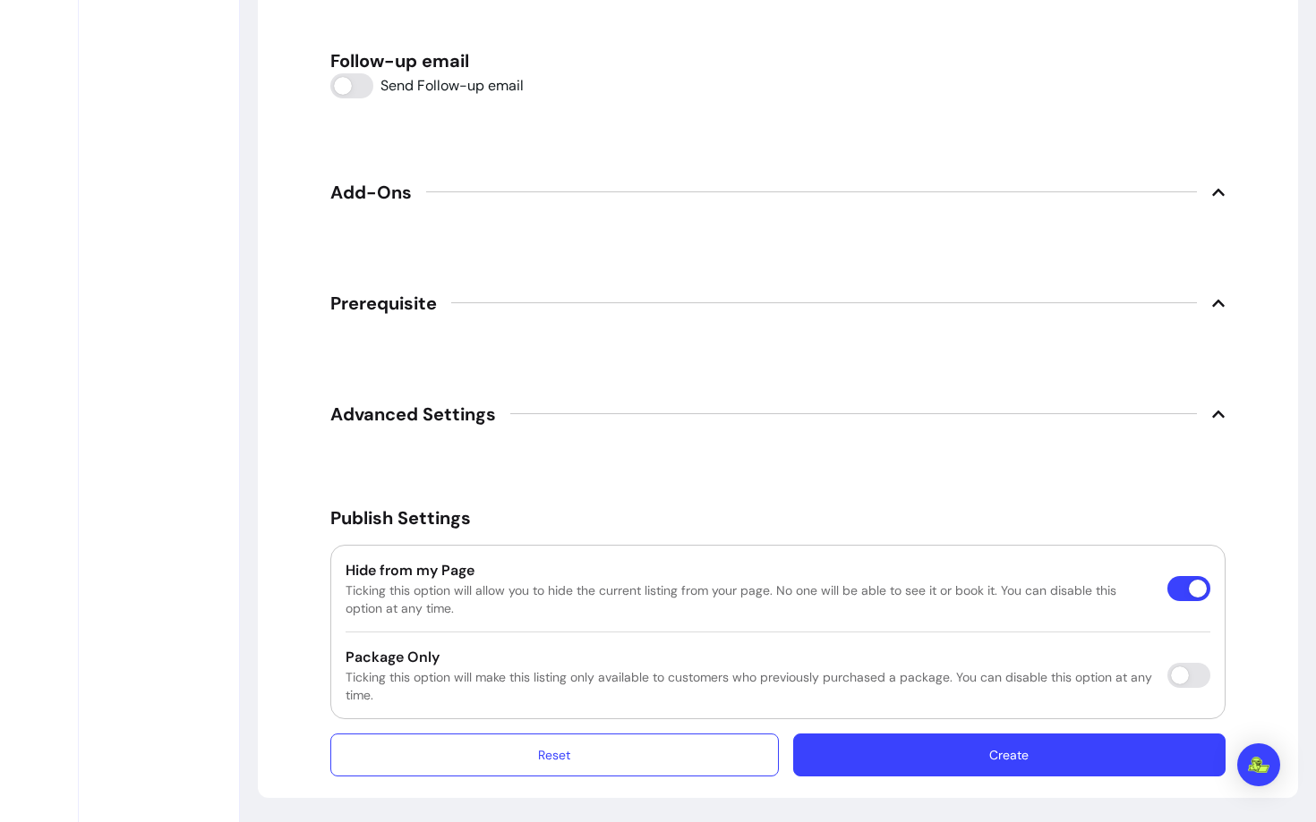
click at [1044, 751] on button "Create" at bounding box center [1009, 755] width 432 height 43
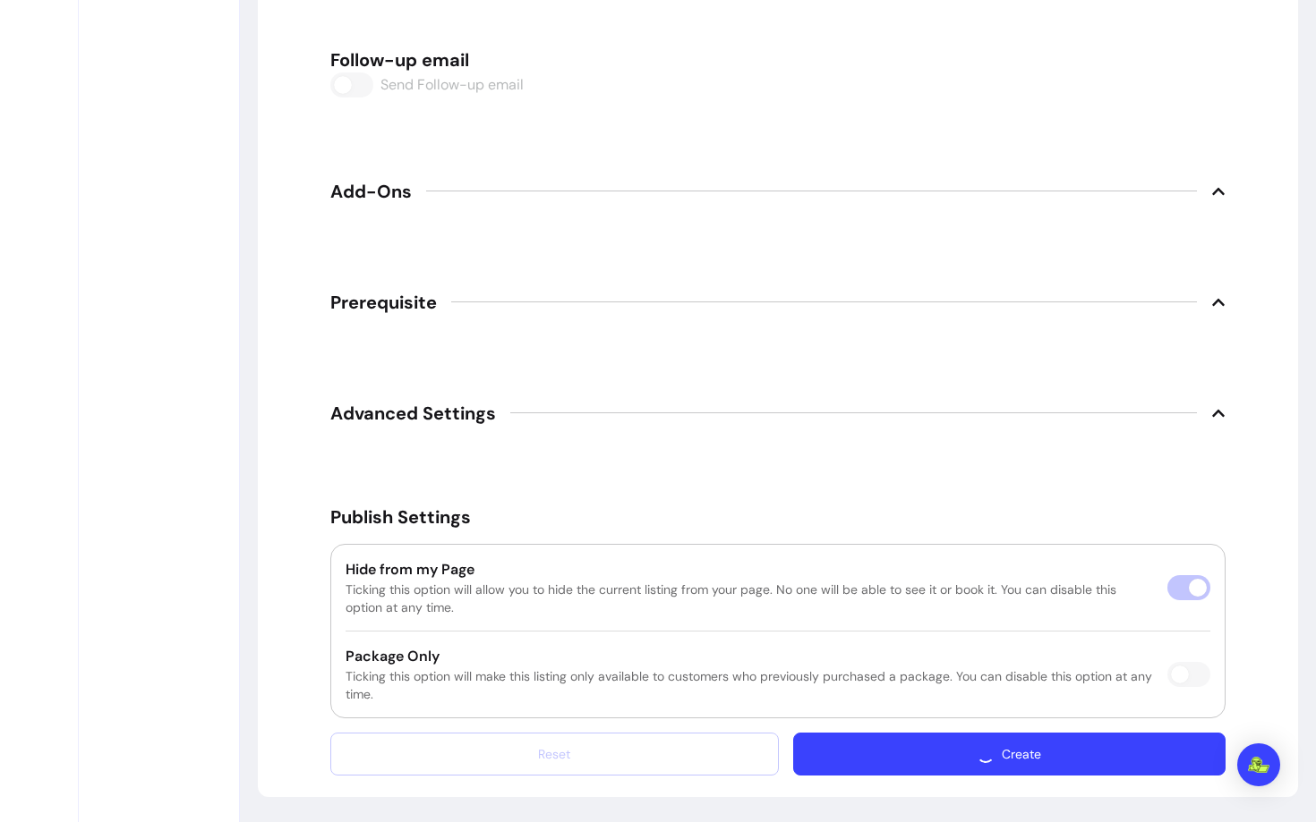
scroll to position [2845, 0]
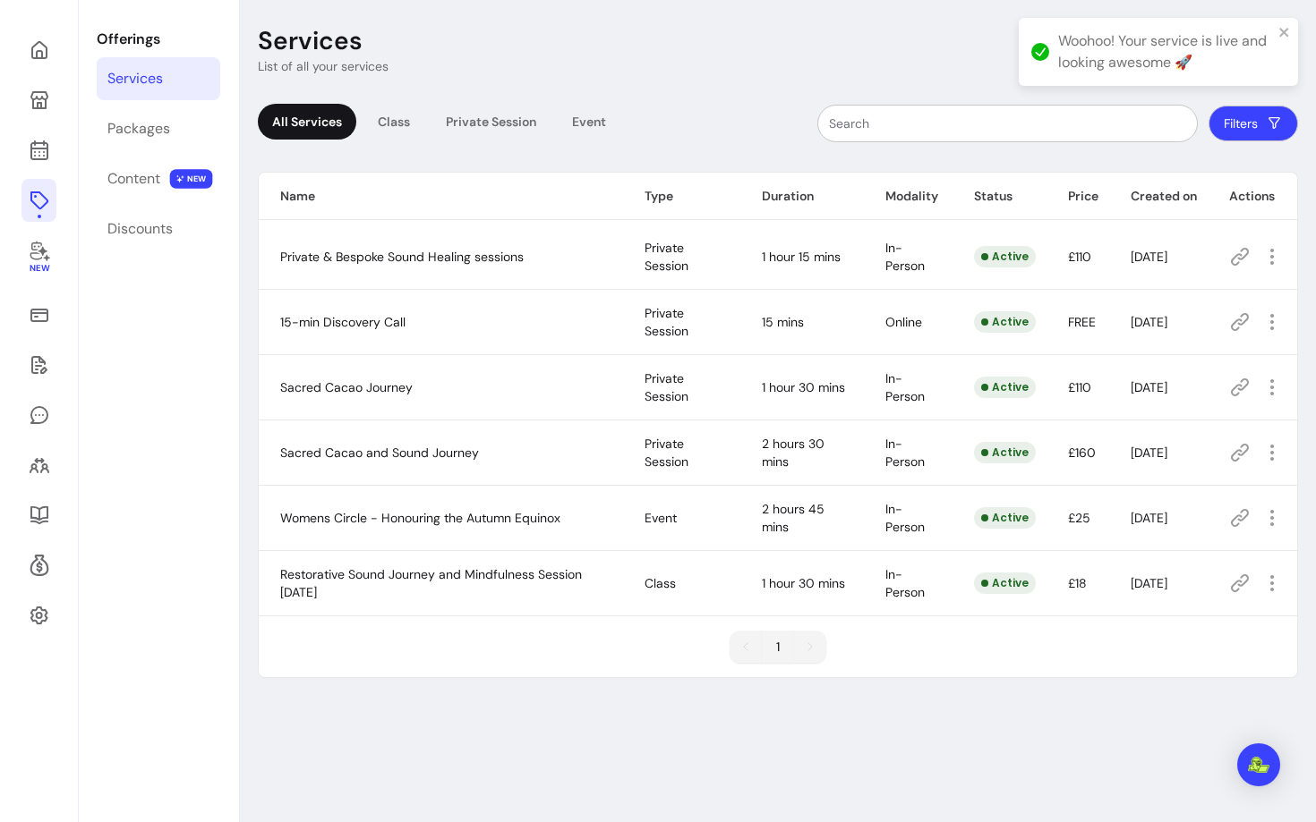
scroll to position [61, 0]
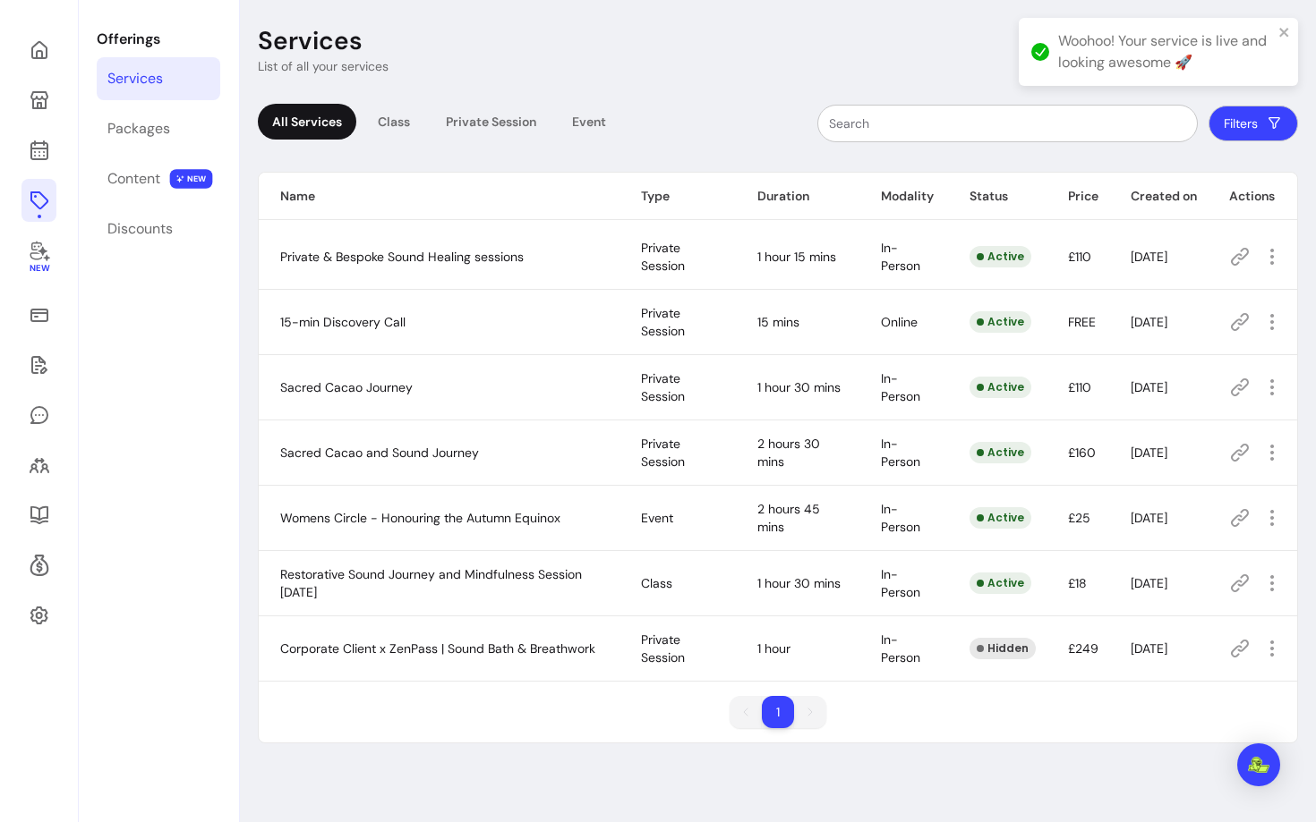
click at [1236, 650] on icon at bounding box center [1239, 648] width 21 height 21
click at [1277, 647] on icon "button" at bounding box center [1271, 648] width 21 height 21
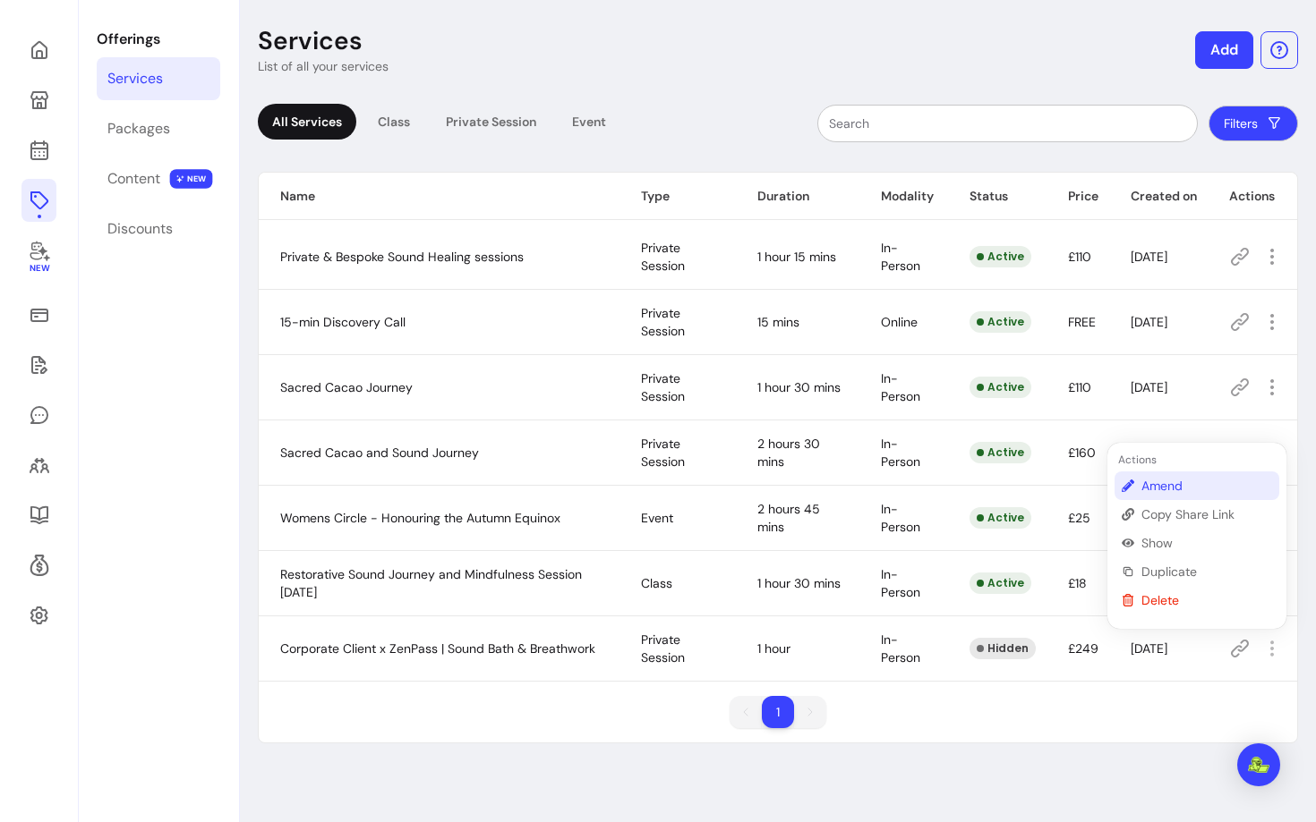
click at [1179, 481] on span "Amend" at bounding box center [1206, 486] width 131 height 18
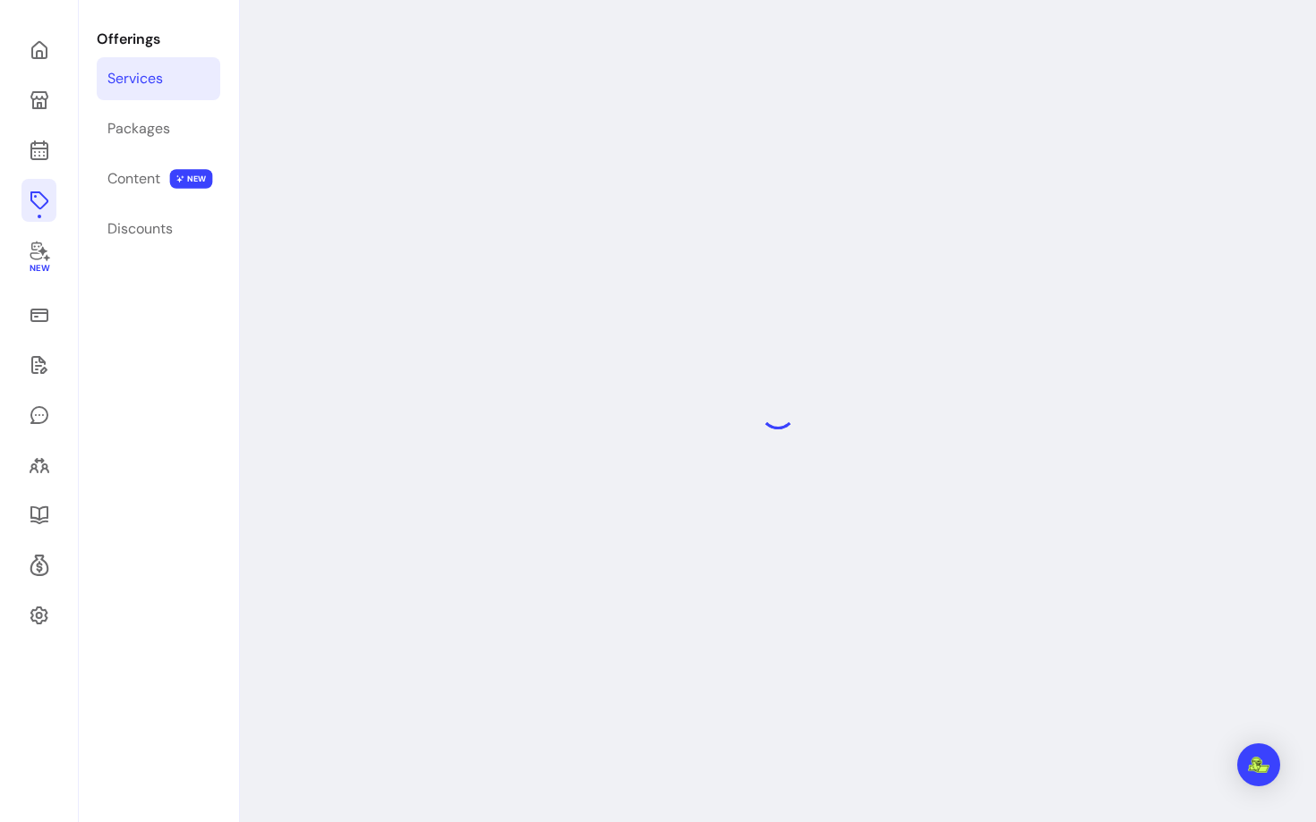
select select "**"
select select "***"
select select "**********"
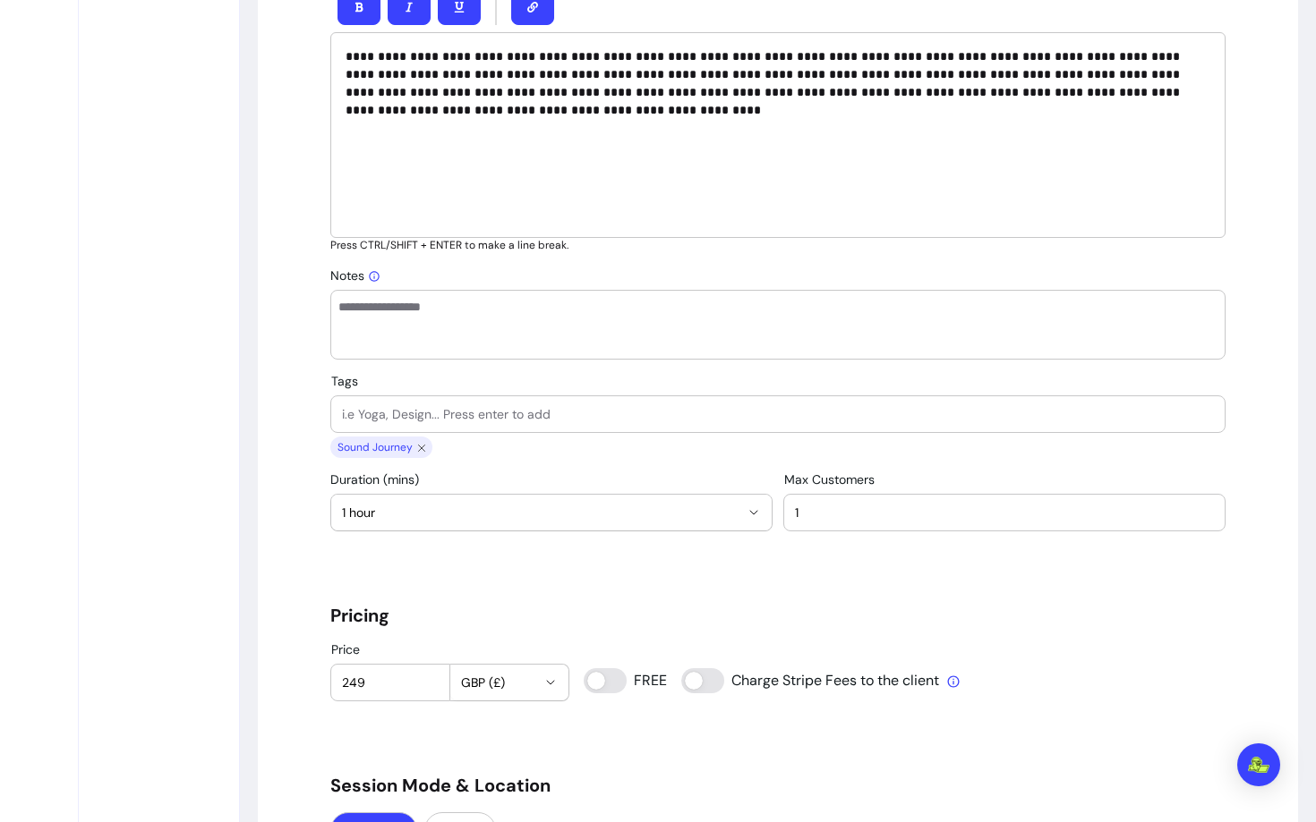
scroll to position [917, 0]
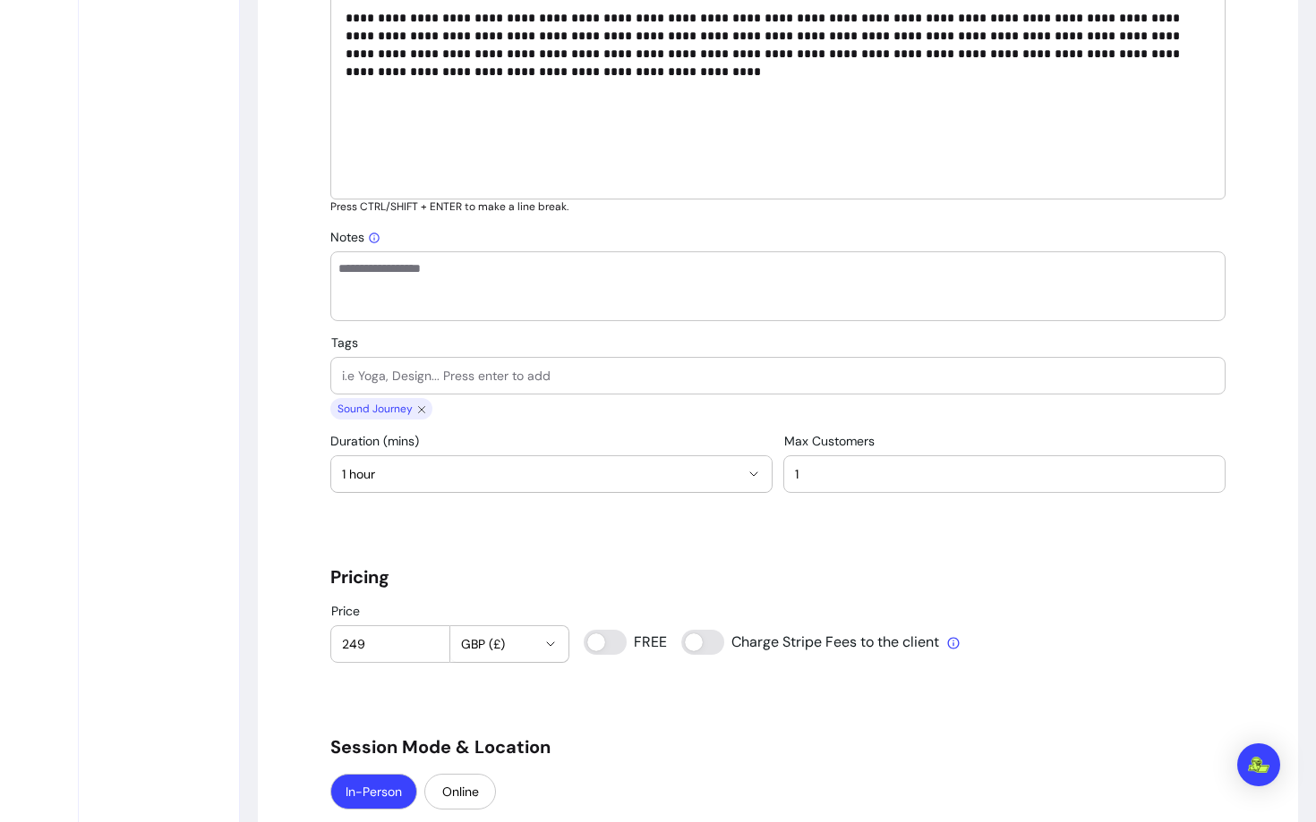
click at [363, 643] on input "249" at bounding box center [390, 644] width 97 height 18
type input "250"
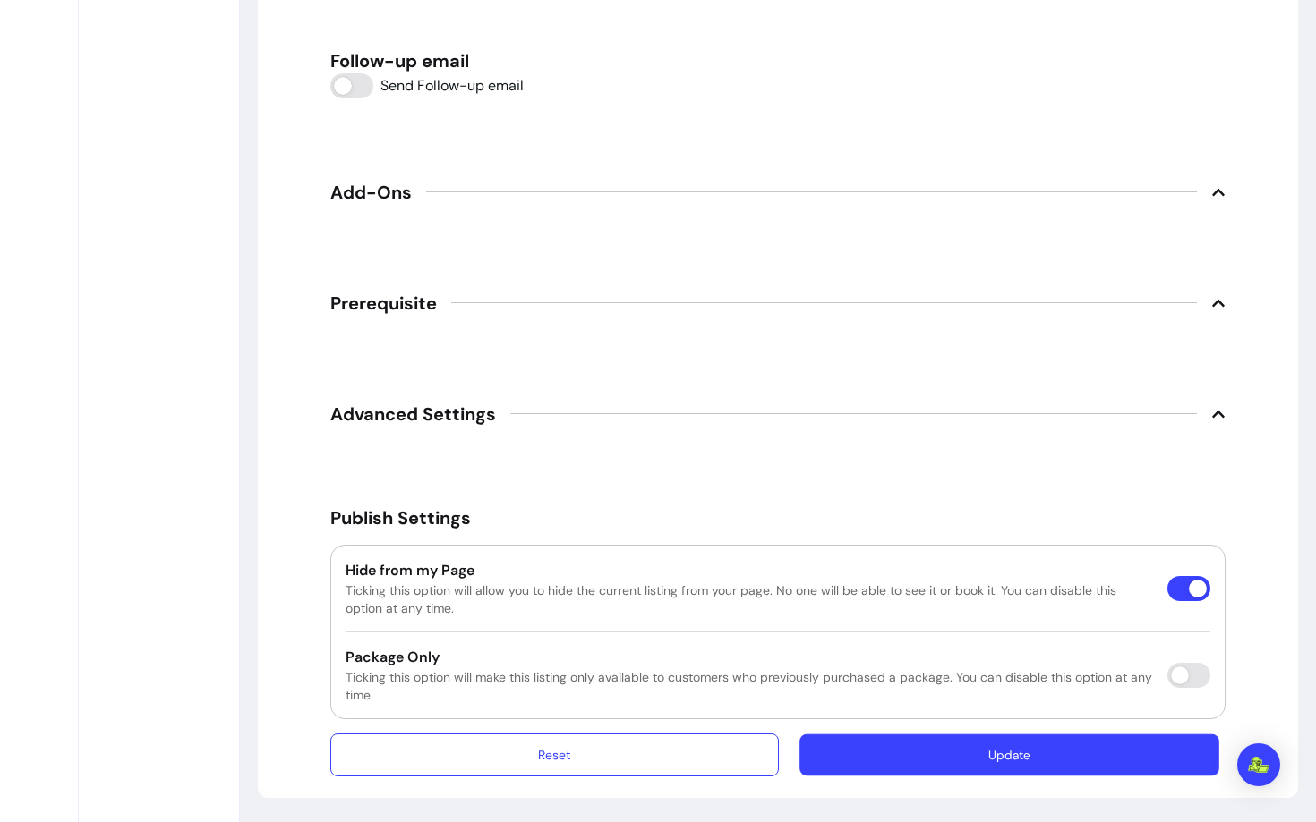
click at [841, 744] on button "Update" at bounding box center [1009, 755] width 420 height 42
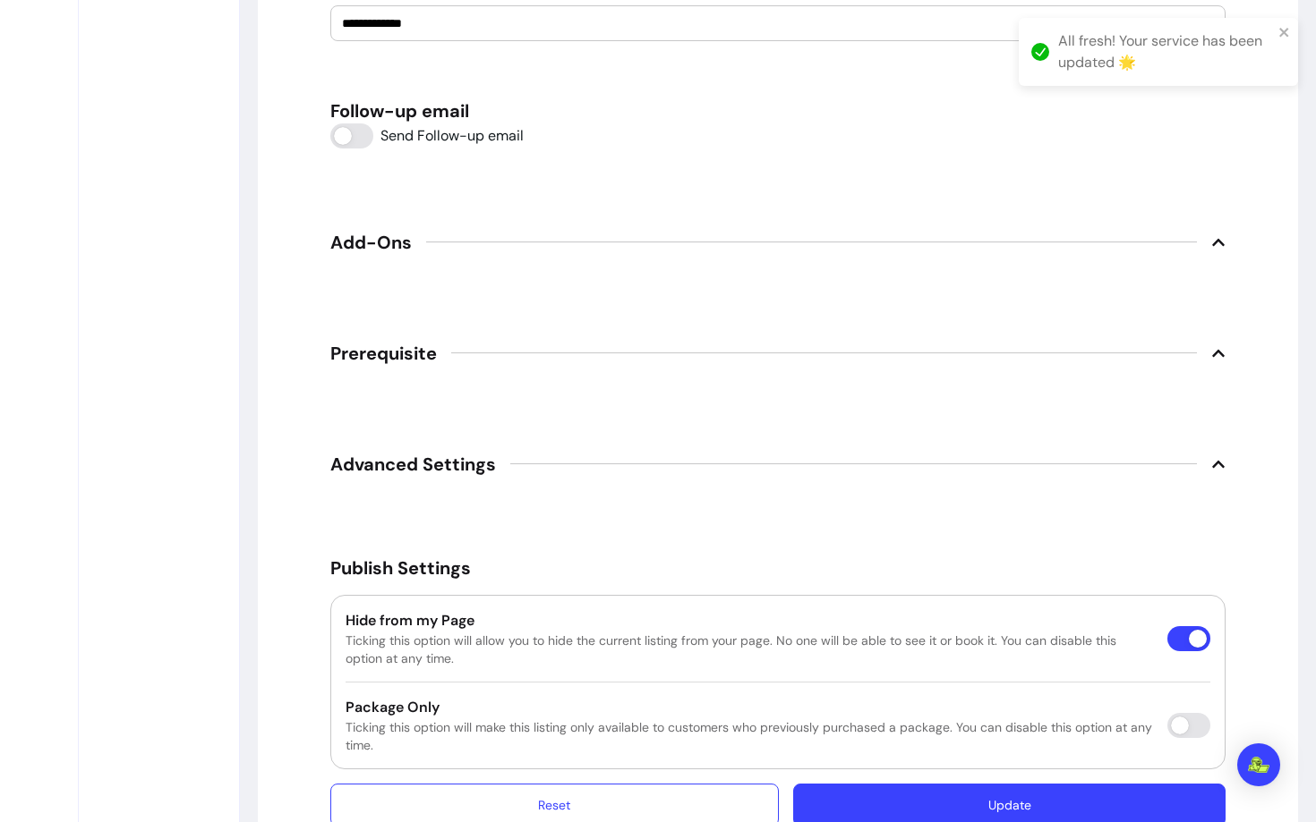
scroll to position [61, 0]
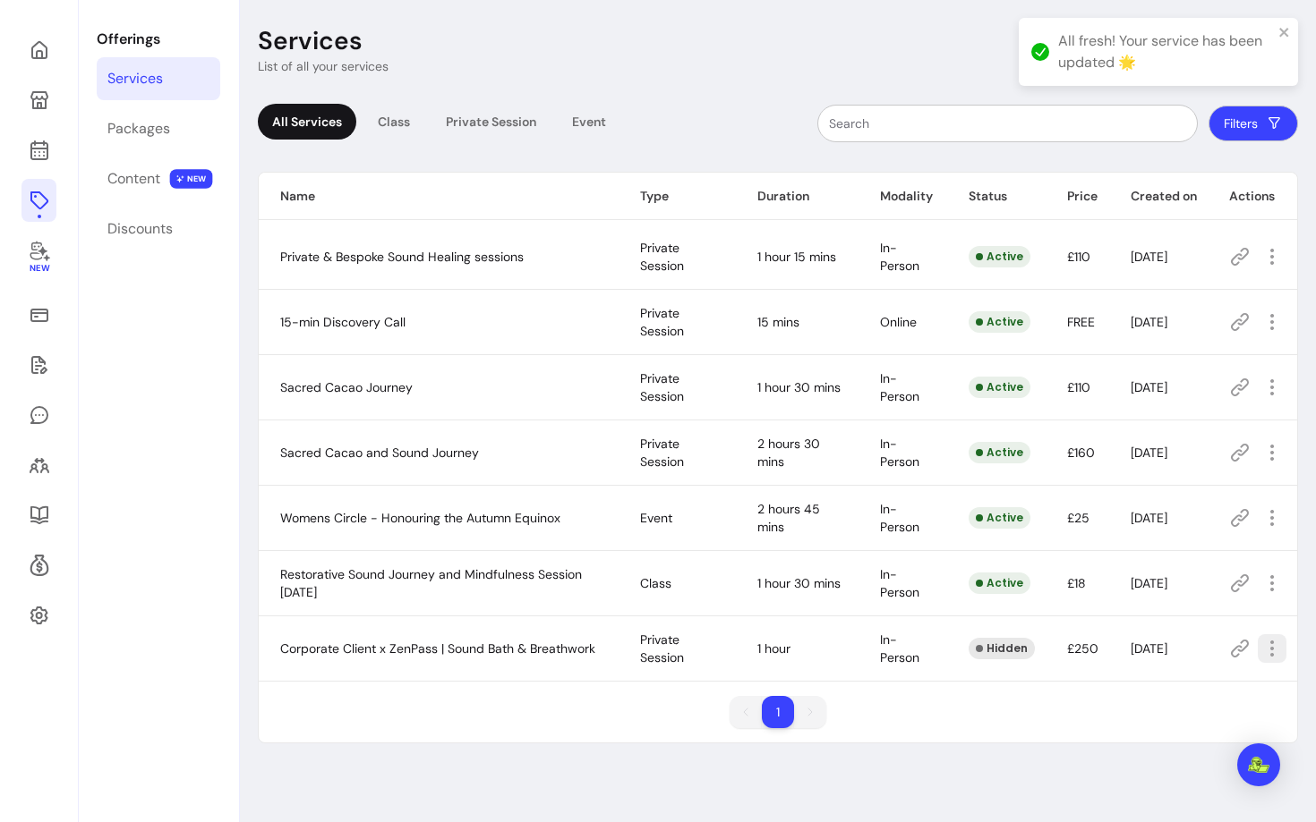
click at [1272, 640] on icon "button" at bounding box center [1271, 648] width 21 height 21
click at [1170, 540] on span "Show" at bounding box center [1206, 543] width 131 height 18
